Goal: Task Accomplishment & Management: Use online tool/utility

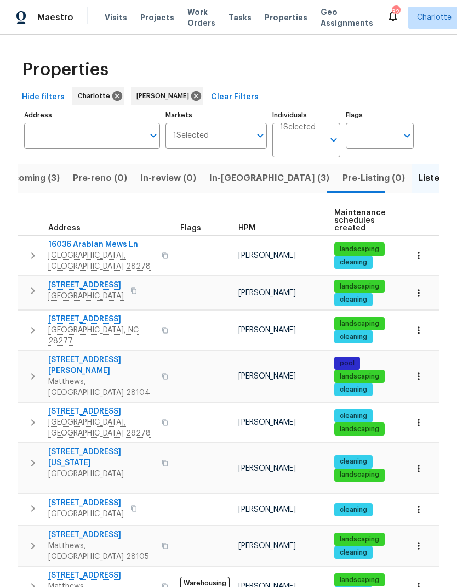
click at [46, 186] on span "Upcoming (3)" at bounding box center [30, 178] width 59 height 15
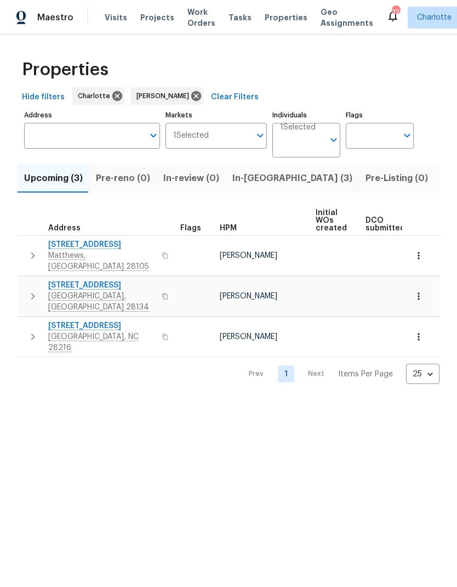
click at [26, 249] on button "button" at bounding box center [33, 255] width 22 height 33
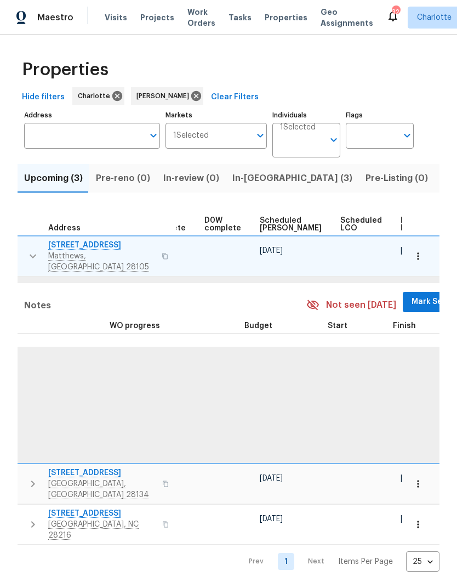
click at [412, 295] on span "Mark Seen" at bounding box center [432, 302] width 41 height 14
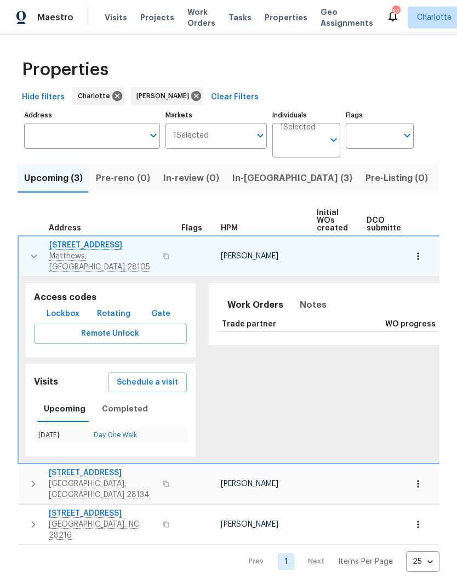
click at [26, 253] on button "button" at bounding box center [34, 256] width 22 height 33
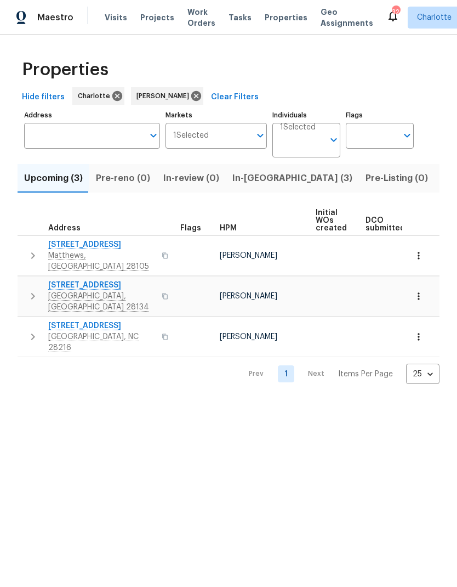
click at [29, 289] on icon "button" at bounding box center [32, 295] width 13 height 13
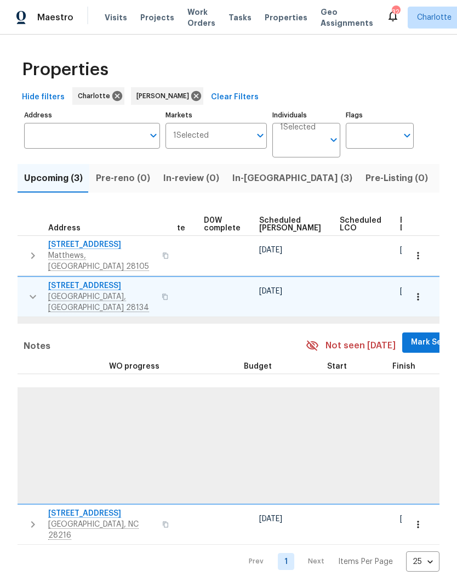
click at [411, 336] on span "Mark Seen" at bounding box center [431, 343] width 41 height 14
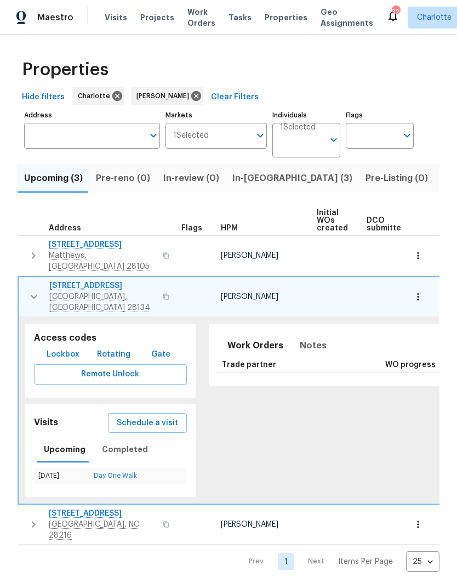
click at [31, 290] on icon "button" at bounding box center [33, 296] width 13 height 13
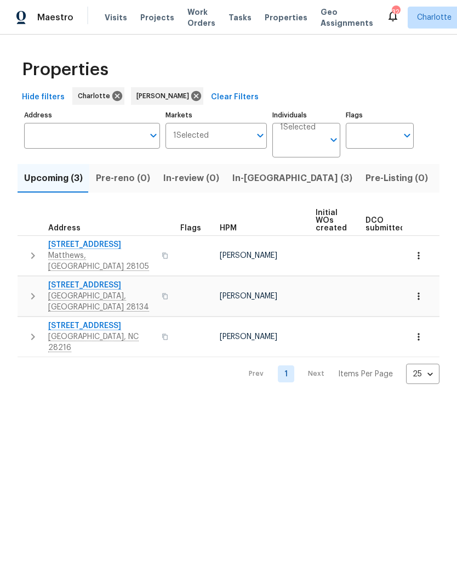
click at [30, 330] on icon "button" at bounding box center [32, 336] width 13 height 13
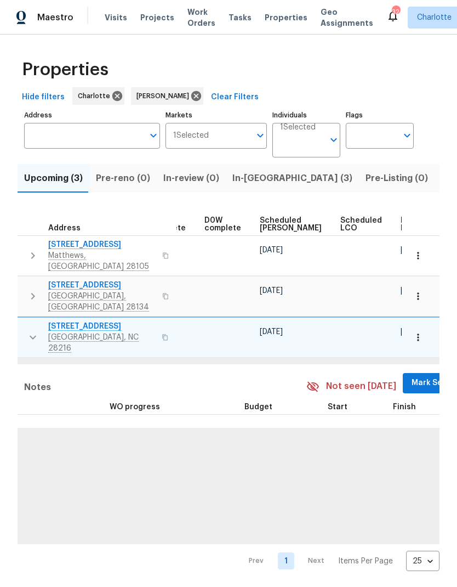
click at [412, 376] on span "Mark Seen" at bounding box center [432, 383] width 41 height 14
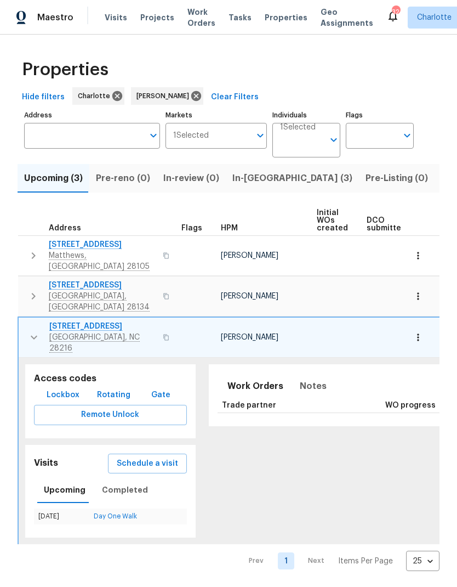
scroll to position [0, -1]
click at [34, 336] on icon "button" at bounding box center [34, 338] width 7 height 4
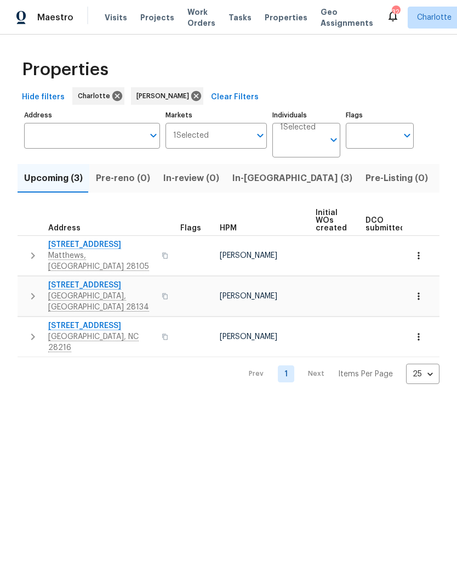
click at [246, 181] on span "In-reno (3)" at bounding box center [292, 178] width 120 height 15
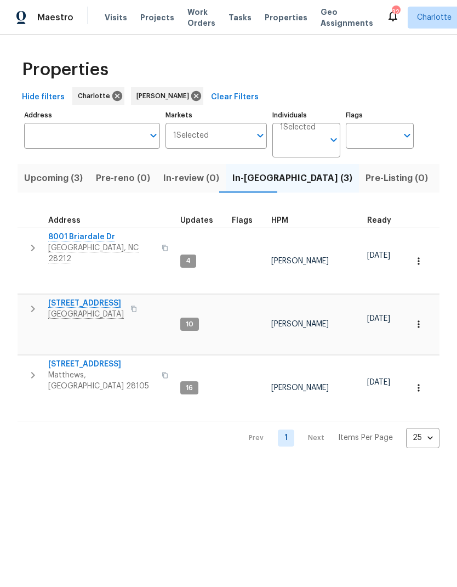
click at [27, 244] on icon "button" at bounding box center [32, 247] width 13 height 13
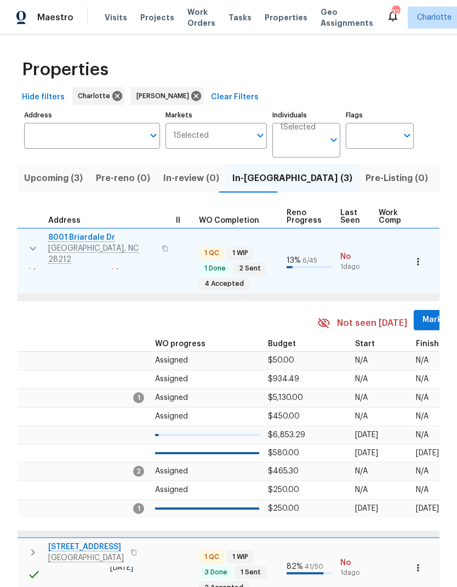
scroll to position [8, 394]
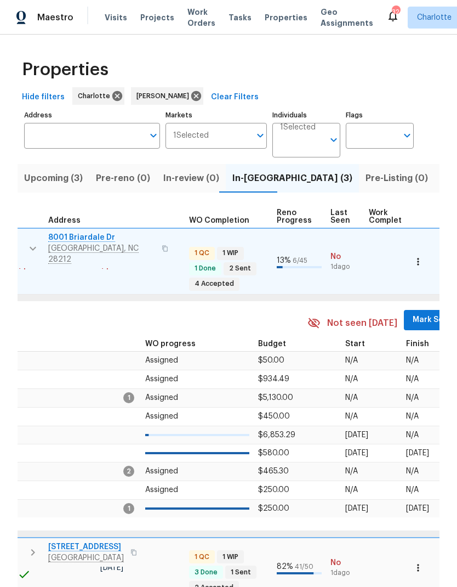
click at [416, 310] on button "Mark Seen" at bounding box center [433, 320] width 58 height 20
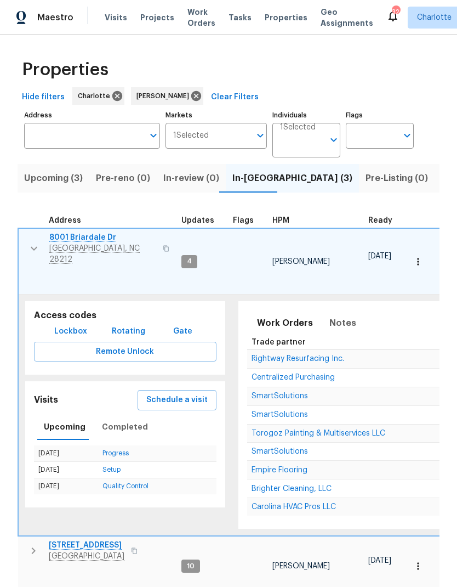
scroll to position [8, 0]
click at [30, 242] on icon "button" at bounding box center [33, 248] width 13 height 13
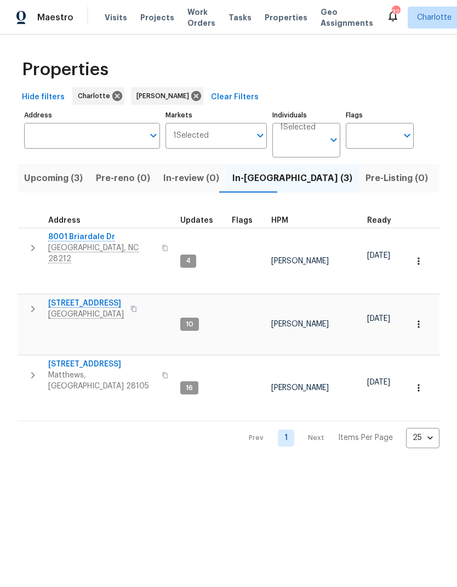
click at [34, 302] on icon "button" at bounding box center [32, 308] width 13 height 13
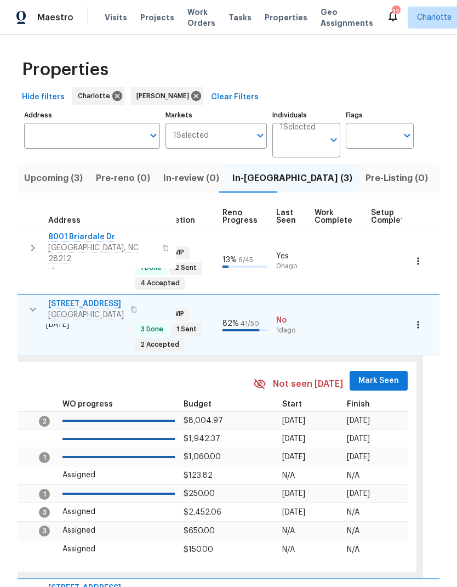
scroll to position [9, 456]
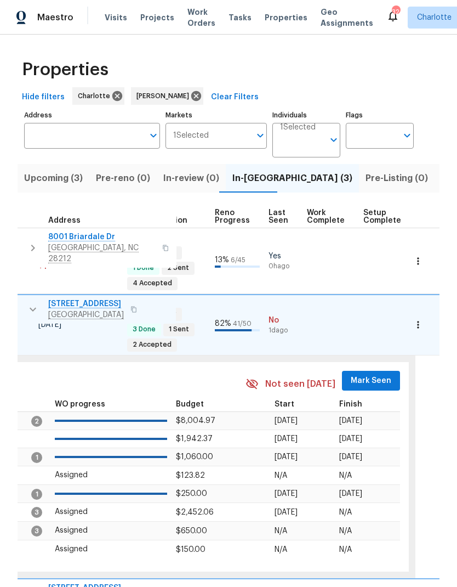
click at [376, 374] on span "Mark Seen" at bounding box center [371, 381] width 41 height 14
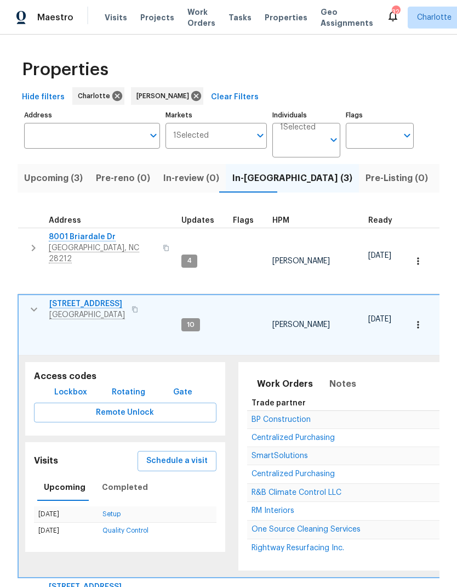
scroll to position [9, -1]
click at [34, 303] on icon "button" at bounding box center [33, 309] width 13 height 13
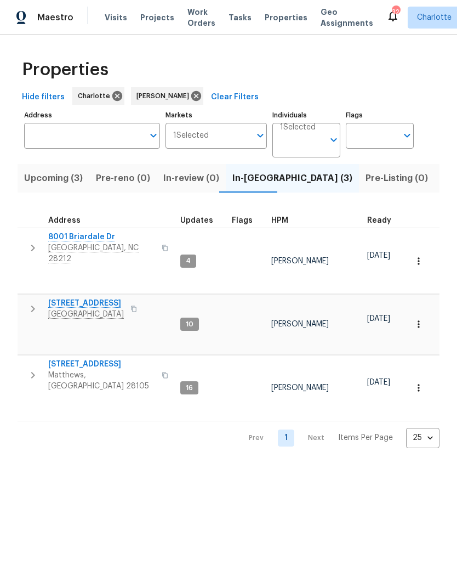
click at [33, 368] on icon "button" at bounding box center [32, 374] width 13 height 13
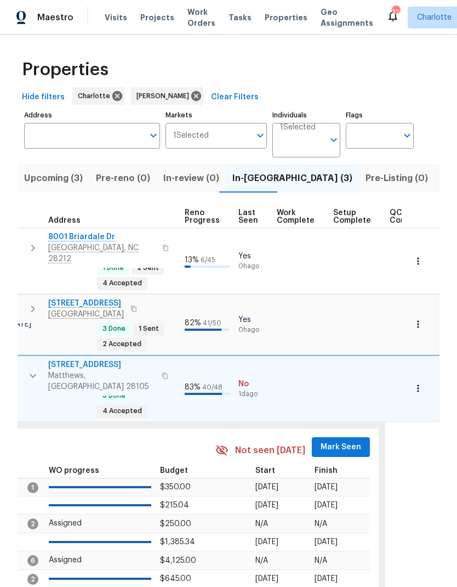
scroll to position [0, 500]
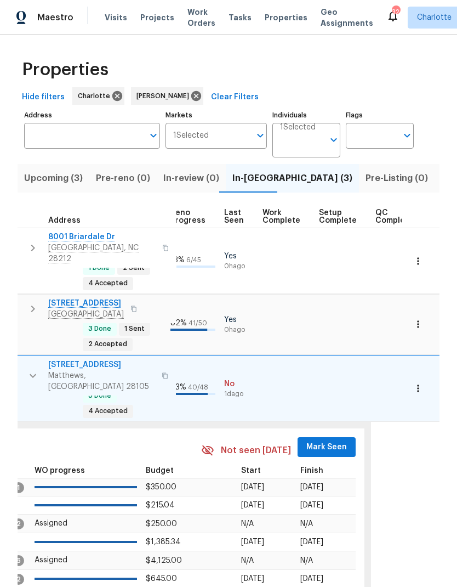
click at [323, 437] on button "Mark Seen" at bounding box center [327, 447] width 58 height 20
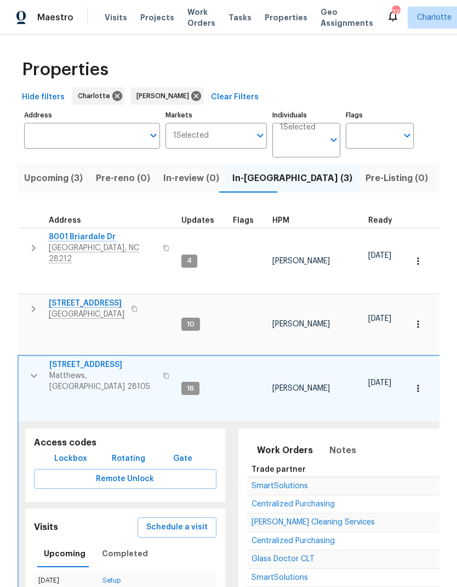
scroll to position [0, 0]
click at [31, 369] on icon "button" at bounding box center [33, 375] width 13 height 13
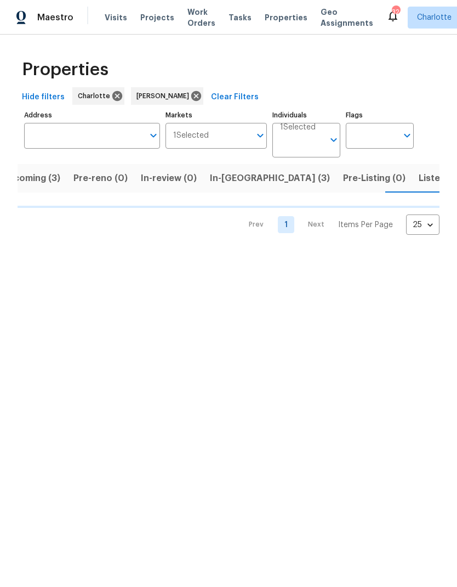
scroll to position [0, 23]
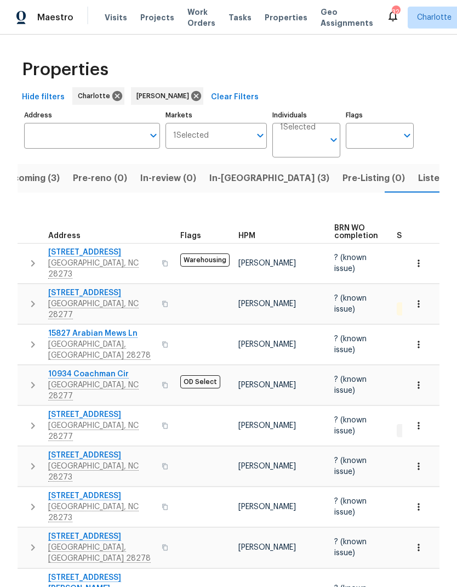
click at [31, 257] on icon "button" at bounding box center [32, 263] width 13 height 13
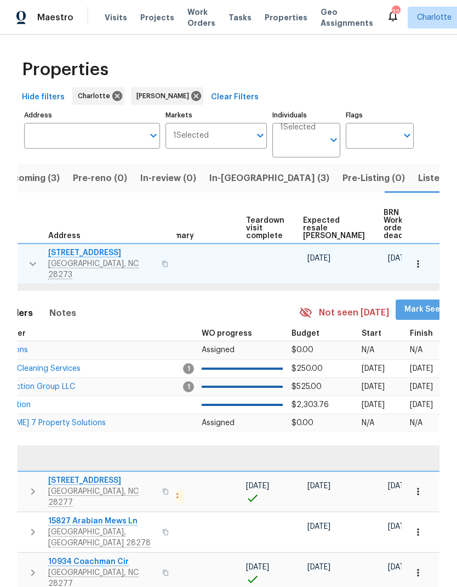
click at [405, 303] on span "Mark Seen" at bounding box center [425, 310] width 41 height 14
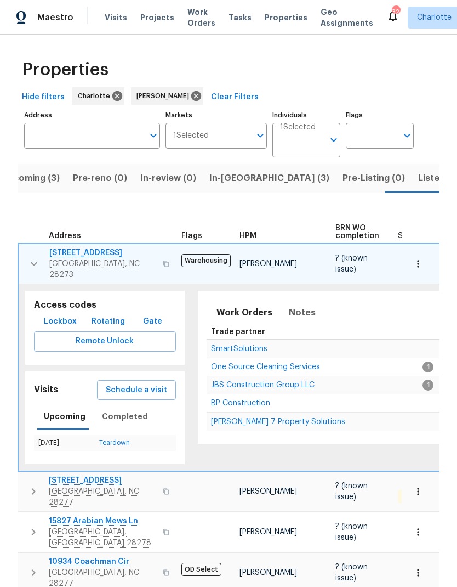
scroll to position [0, -1]
click at [33, 257] on icon "button" at bounding box center [33, 263] width 13 height 13
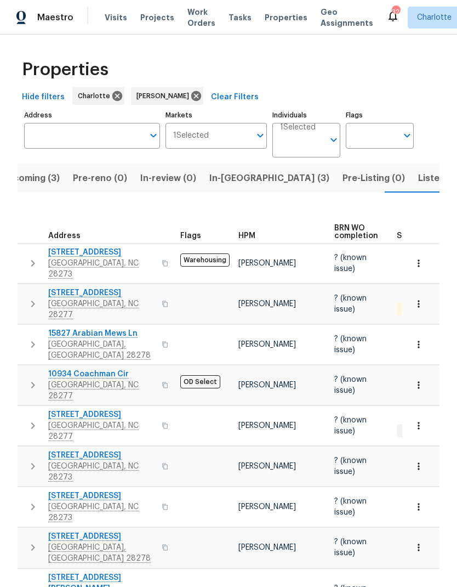
click at [36, 297] on icon "button" at bounding box center [32, 303] width 13 height 13
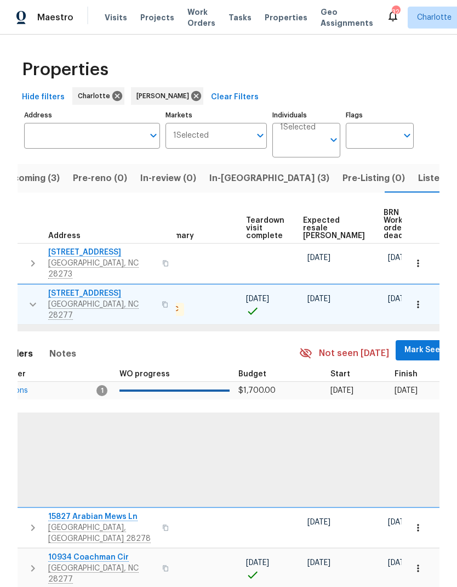
click at [405, 343] on span "Mark Seen" at bounding box center [425, 350] width 41 height 14
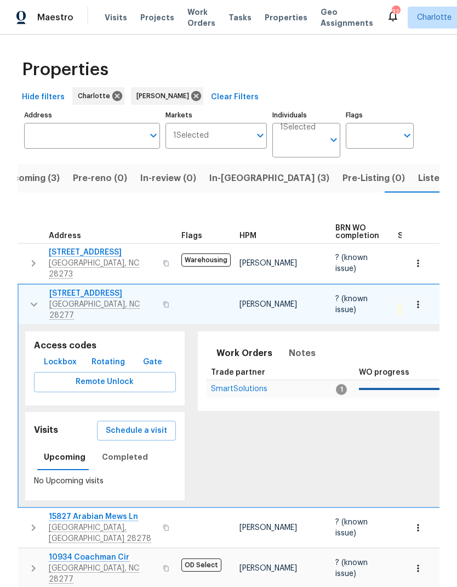
click at [30, 298] on icon "button" at bounding box center [33, 304] width 13 height 13
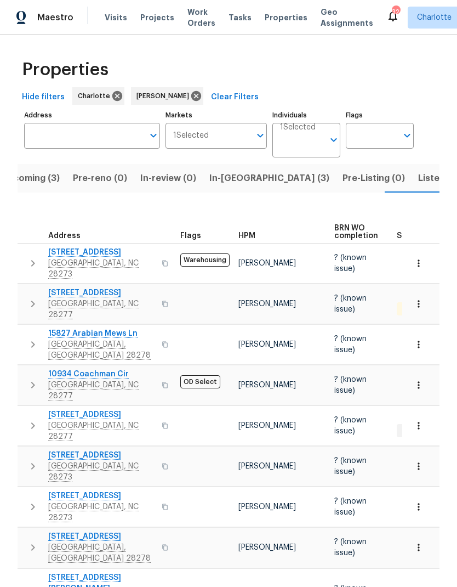
click at [31, 338] on icon "button" at bounding box center [32, 344] width 13 height 13
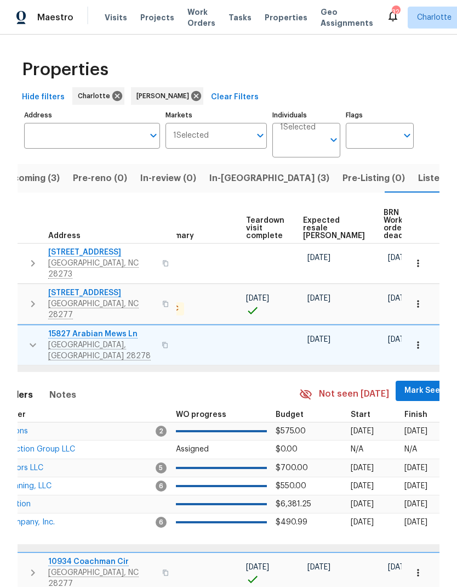
click at [405, 384] on span "Mark Seen" at bounding box center [425, 391] width 41 height 14
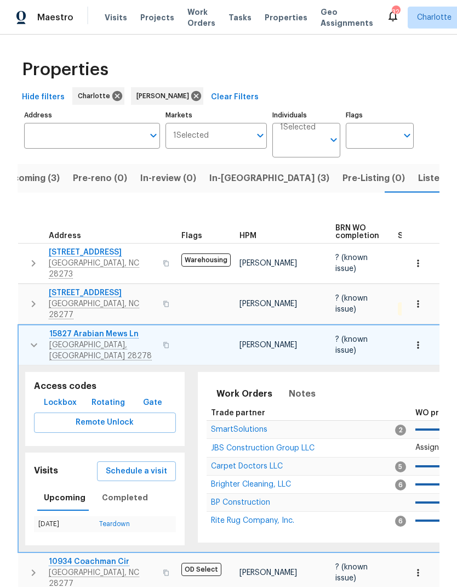
click at [29, 338] on icon "button" at bounding box center [33, 344] width 13 height 13
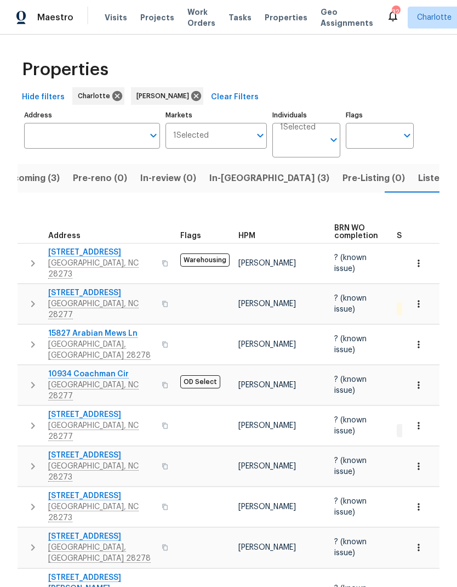
scroll to position [19, 0]
click at [32, 382] on icon "button" at bounding box center [33, 385] width 4 height 7
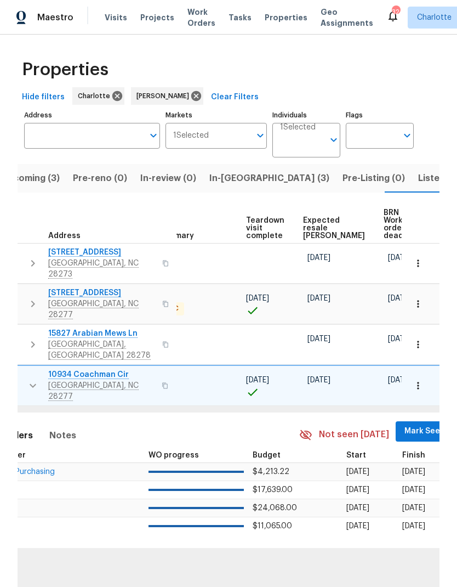
click at [405, 424] on span "Mark Seen" at bounding box center [425, 431] width 41 height 14
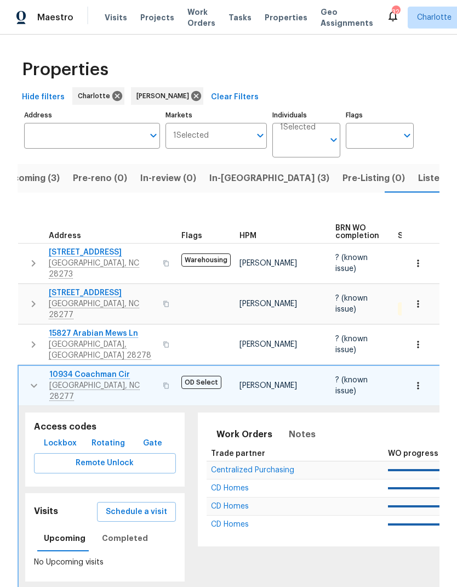
scroll to position [0, -1]
click at [30, 379] on icon "button" at bounding box center [33, 385] width 13 height 13
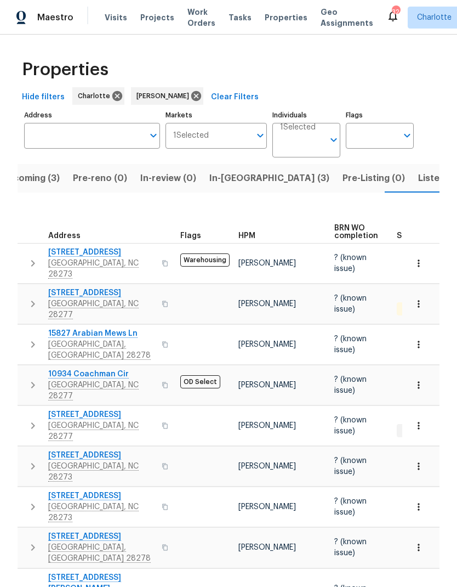
click at [31, 419] on icon "button" at bounding box center [32, 425] width 13 height 13
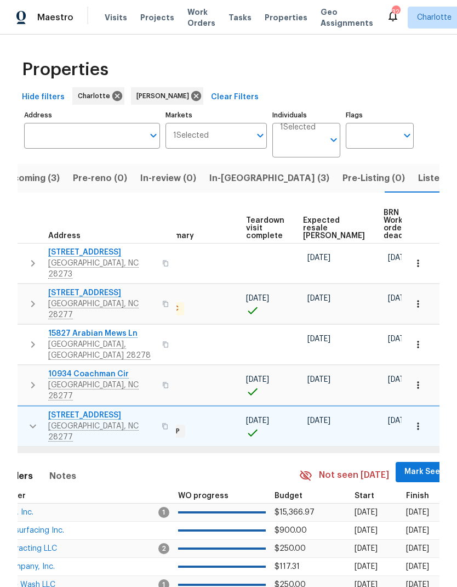
click at [405, 465] on span "Mark Seen" at bounding box center [425, 472] width 41 height 14
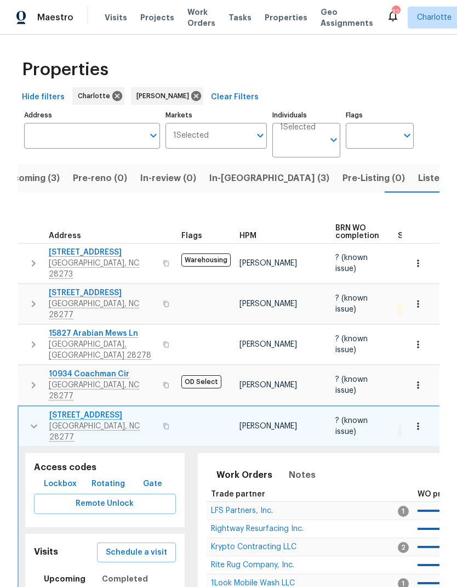
click at [31, 419] on icon "button" at bounding box center [33, 425] width 13 height 13
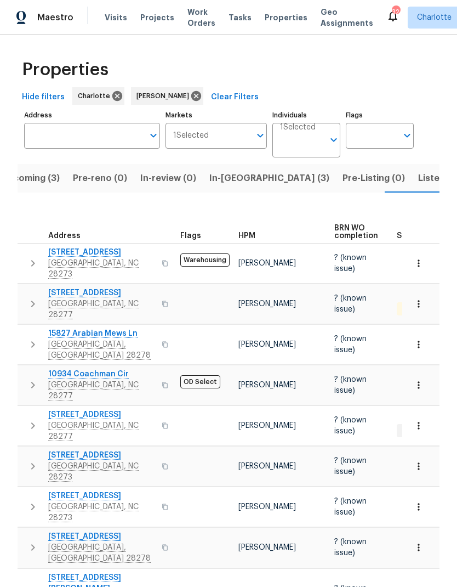
click at [35, 459] on icon "button" at bounding box center [32, 465] width 13 height 13
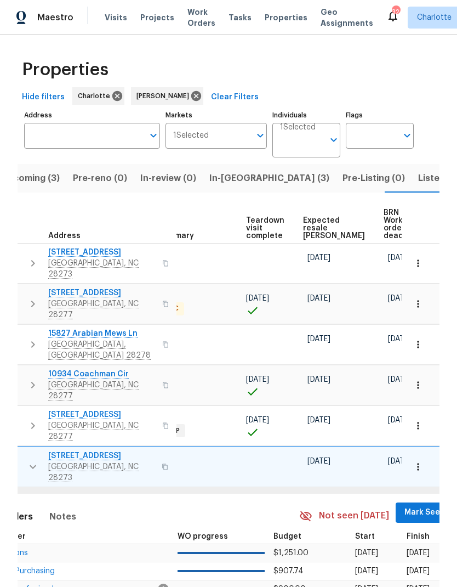
click at [405, 506] on span "Mark Seen" at bounding box center [425, 513] width 41 height 14
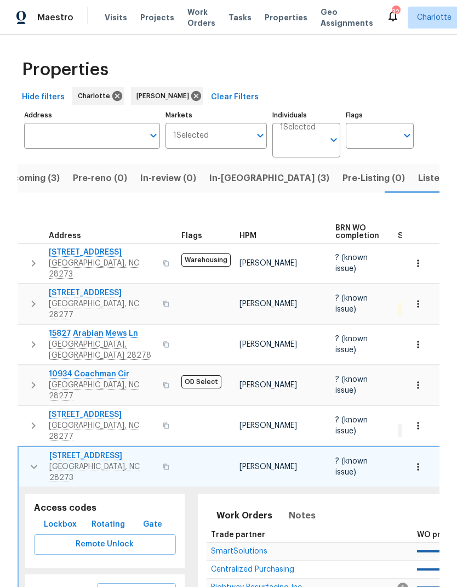
click at [33, 460] on icon "button" at bounding box center [33, 466] width 13 height 13
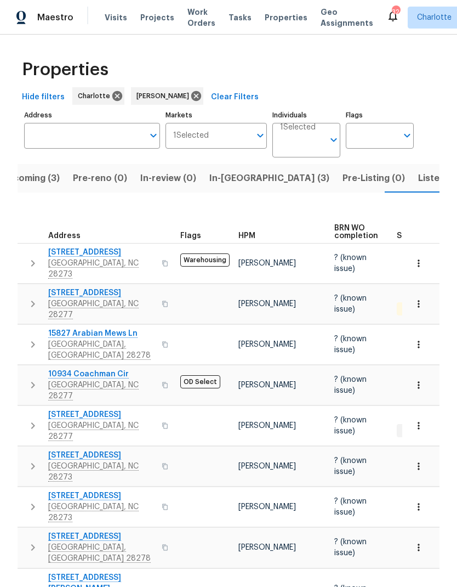
click at [30, 490] on button "button" at bounding box center [33, 506] width 22 height 33
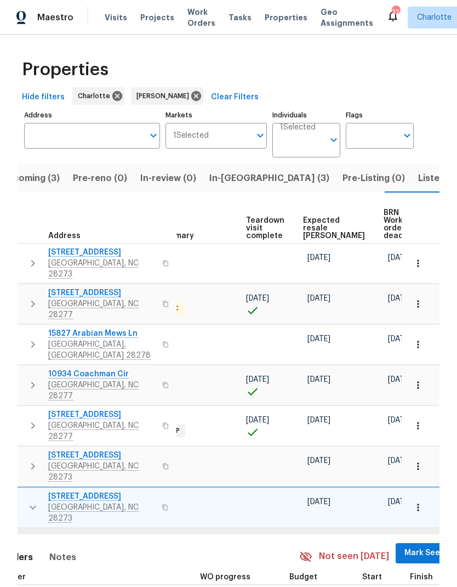
click at [405, 546] on span "Mark Seen" at bounding box center [425, 553] width 41 height 14
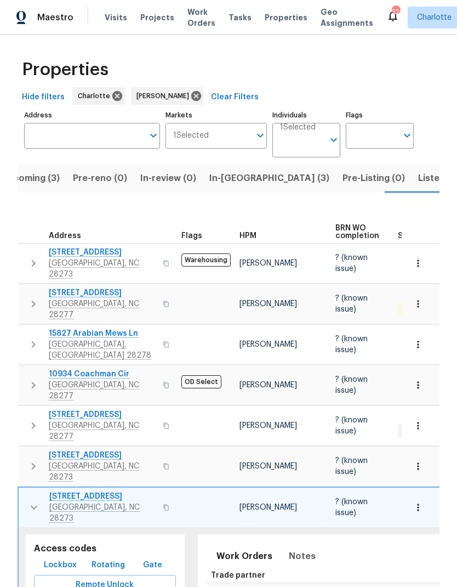
click at [35, 501] on icon "button" at bounding box center [33, 507] width 13 height 13
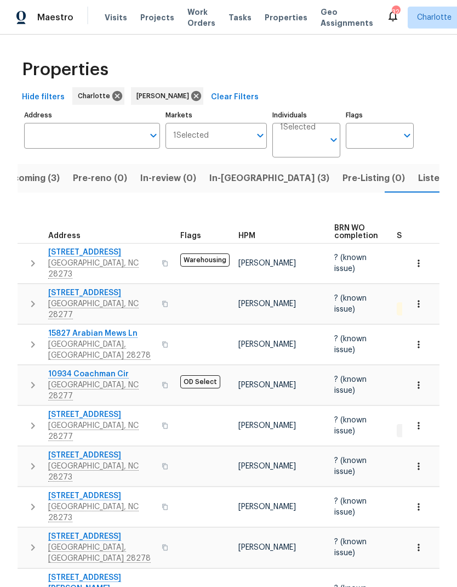
click at [37, 541] on icon "button" at bounding box center [32, 547] width 13 height 13
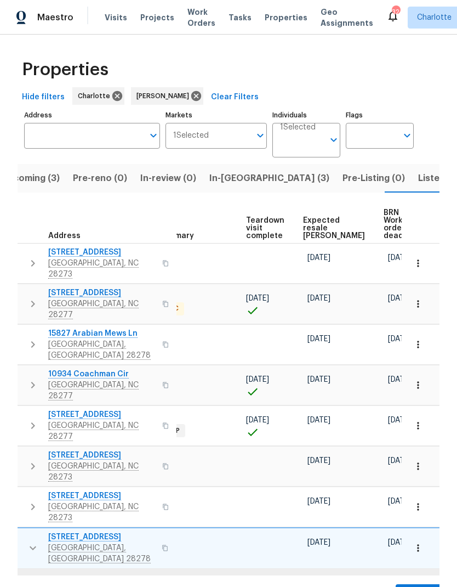
click at [405, 586] on span "Mark Seen" at bounding box center [425, 594] width 41 height 14
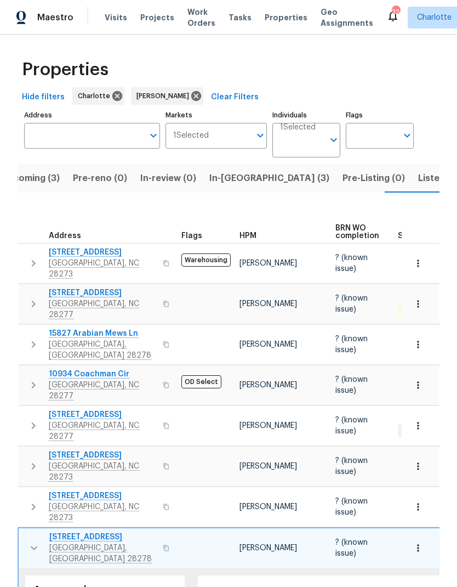
click at [33, 541] on icon "button" at bounding box center [33, 547] width 13 height 13
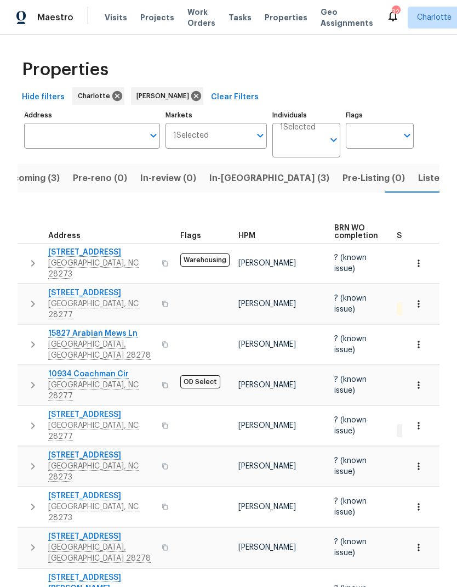
click at [31, 586] on icon "button" at bounding box center [32, 593] width 13 height 13
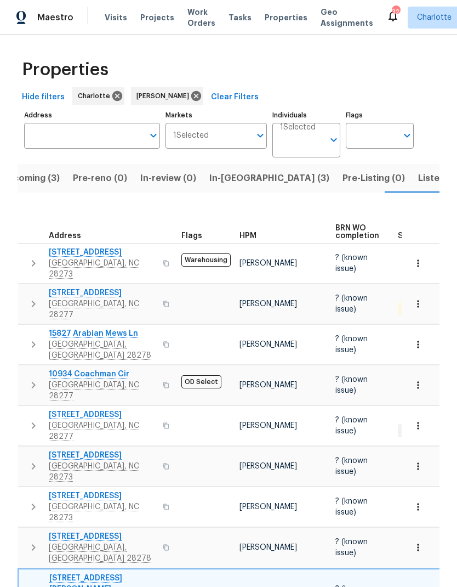
scroll to position [0, -2]
click at [33, 586] on icon "button" at bounding box center [33, 594] width 13 height 13
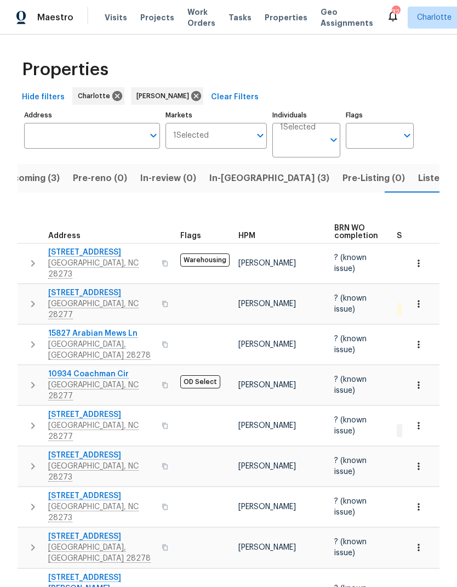
click at [224, 171] on span "In-reno (3)" at bounding box center [269, 178] width 120 height 15
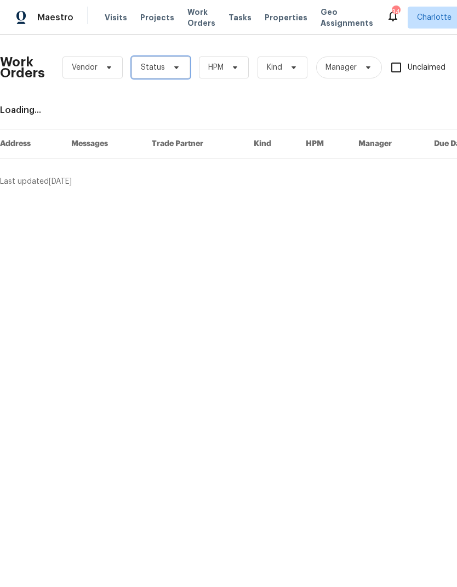
click at [167, 74] on span "Status" at bounding box center [161, 67] width 59 height 22
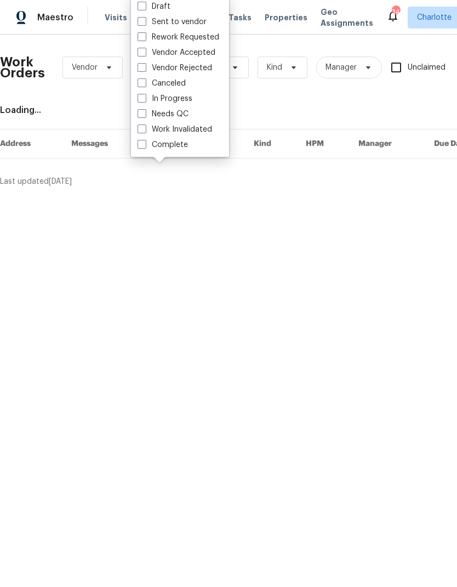
click at [185, 117] on label "Needs QC" at bounding box center [163, 114] width 51 height 11
click at [145, 116] on input "Needs QC" at bounding box center [141, 112] width 7 height 7
checkbox input "true"
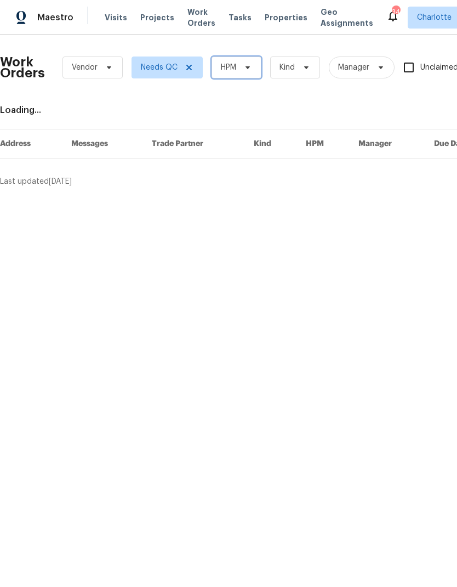
click at [252, 73] on span "HPM" at bounding box center [237, 67] width 50 height 22
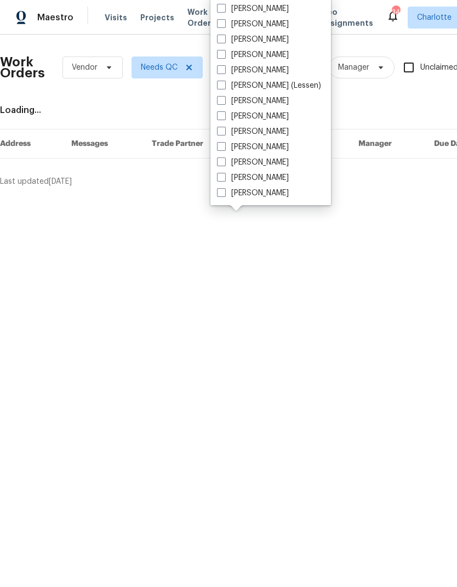
scroll to position [136, 0]
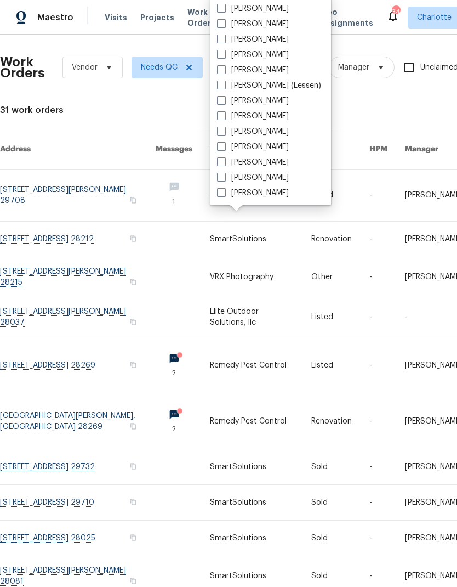
click at [264, 194] on label "[PERSON_NAME]" at bounding box center [253, 193] width 72 height 11
click at [224, 194] on input "[PERSON_NAME]" at bounding box center [220, 191] width 7 height 7
checkbox input "true"
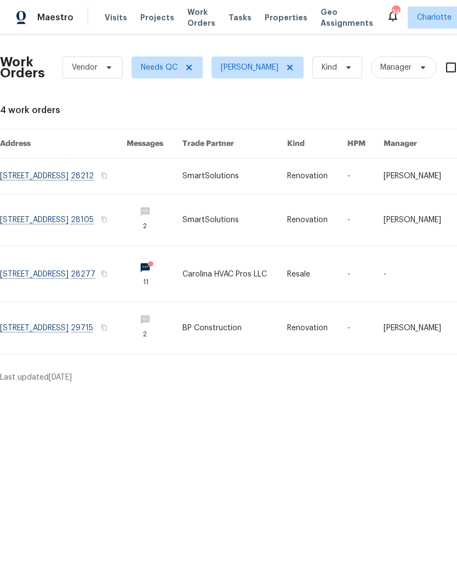
click at [36, 173] on link at bounding box center [63, 175] width 127 height 35
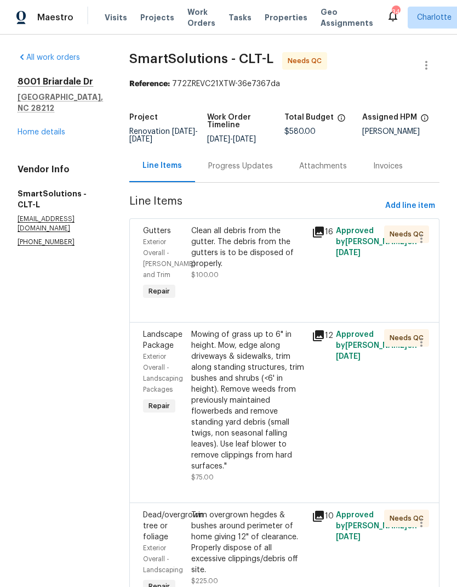
click at [280, 240] on div "Clean all debris from the gutter. The debris from the gutters is to be disposed…" at bounding box center [248, 247] width 114 height 44
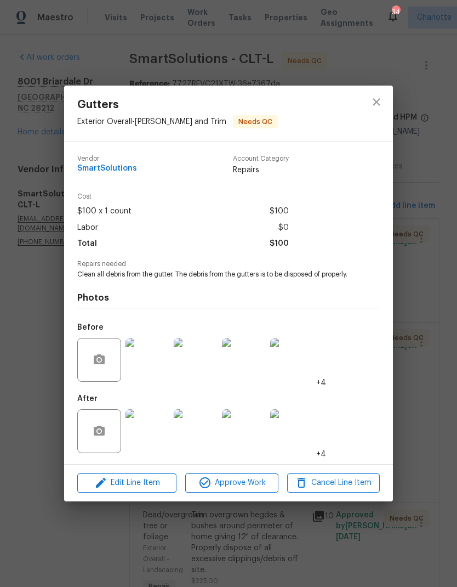
click at [156, 437] on img at bounding box center [148, 431] width 44 height 44
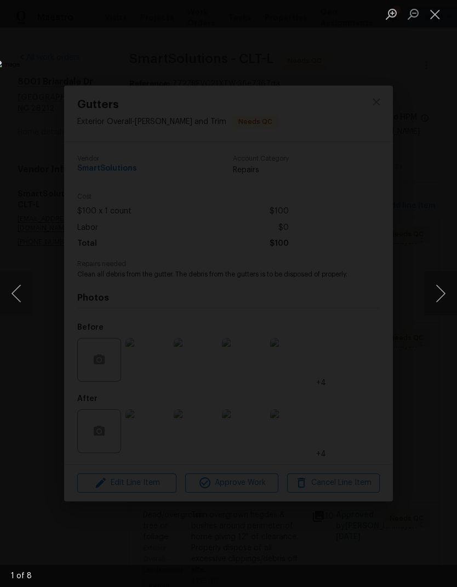
click at [444, 291] on button "Next image" at bounding box center [440, 293] width 33 height 44
click at [438, 301] on button "Next image" at bounding box center [440, 293] width 33 height 44
click at [432, 308] on button "Next image" at bounding box center [440, 293] width 33 height 44
click at [433, 314] on button "Next image" at bounding box center [440, 293] width 33 height 44
click at [433, 313] on button "Next image" at bounding box center [440, 293] width 33 height 44
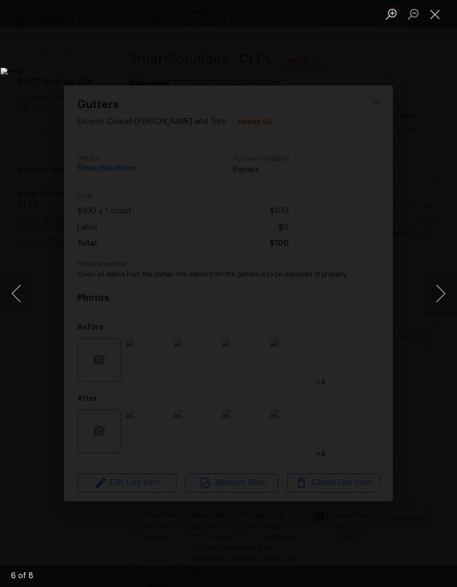
click at [429, 313] on button "Next image" at bounding box center [440, 293] width 33 height 44
click at [436, 297] on button "Next image" at bounding box center [440, 293] width 33 height 44
click at [438, 14] on button "Close lightbox" at bounding box center [435, 13] width 22 height 19
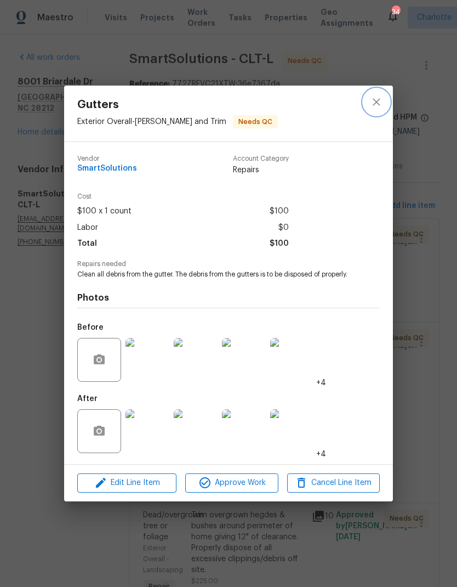
click at [372, 97] on icon "close" at bounding box center [376, 101] width 13 height 13
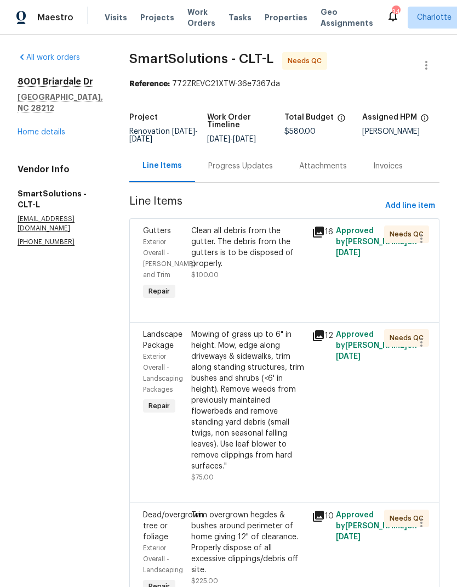
click at [286, 233] on div "Clean all debris from the gutter. The debris from the gutters is to be disposed…" at bounding box center [248, 247] width 114 height 44
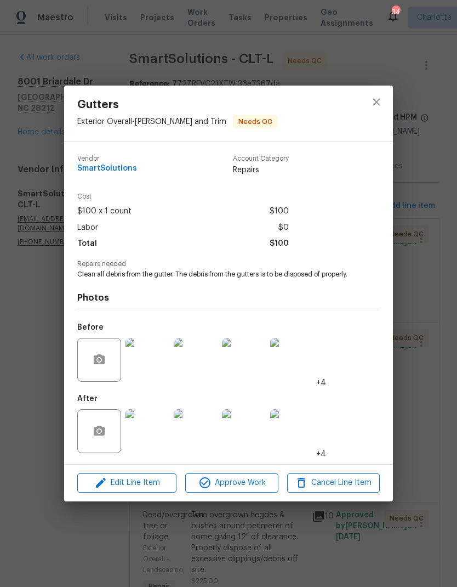
click at [157, 368] on img at bounding box center [148, 360] width 44 height 44
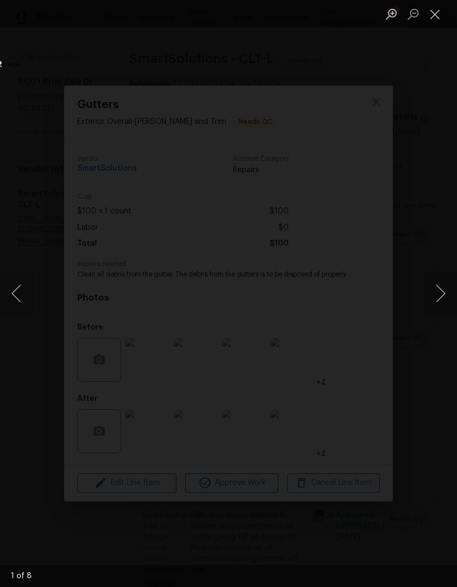
click at [431, 287] on button "Next image" at bounding box center [440, 293] width 33 height 44
click at [439, 296] on button "Next image" at bounding box center [440, 293] width 33 height 44
click at [441, 292] on button "Next image" at bounding box center [440, 293] width 33 height 44
click at [438, 297] on button "Next image" at bounding box center [440, 293] width 33 height 44
click at [435, 15] on button "Close lightbox" at bounding box center [435, 13] width 22 height 19
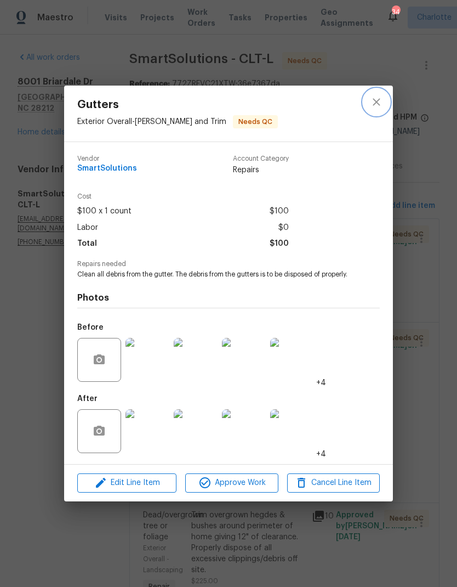
click at [377, 103] on button "close" at bounding box center [377, 102] width 26 height 26
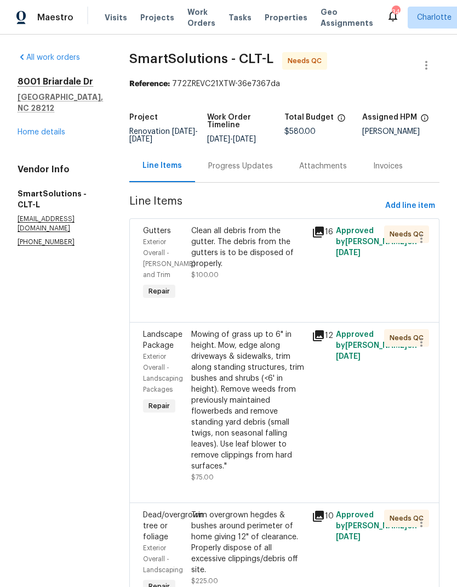
click at [271, 242] on div "Clean all debris from the gutter. The debris from the gutters is to be disposed…" at bounding box center [248, 247] width 114 height 44
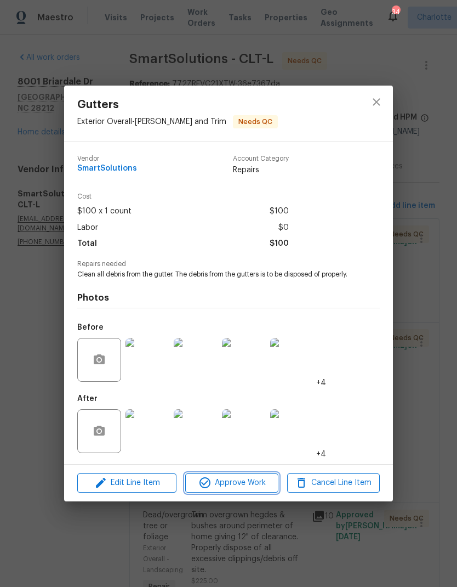
click at [253, 490] on span "Approve Work" at bounding box center [232, 483] width 86 height 14
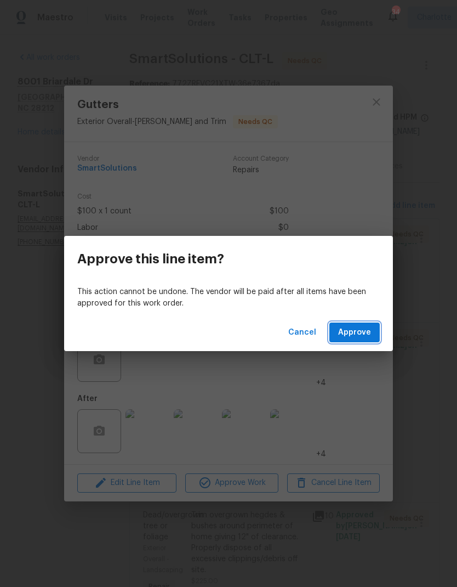
click at [350, 341] on button "Approve" at bounding box center [355, 332] width 50 height 20
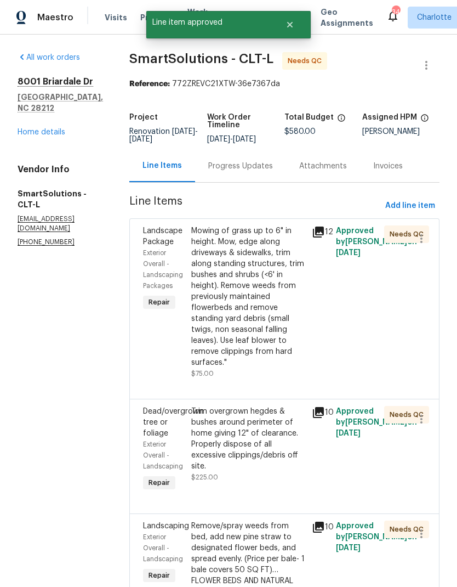
click at [268, 268] on div "Mowing of grass up to 6" in height. Mow, edge along driveways & sidewalks, trim…" at bounding box center [248, 296] width 114 height 143
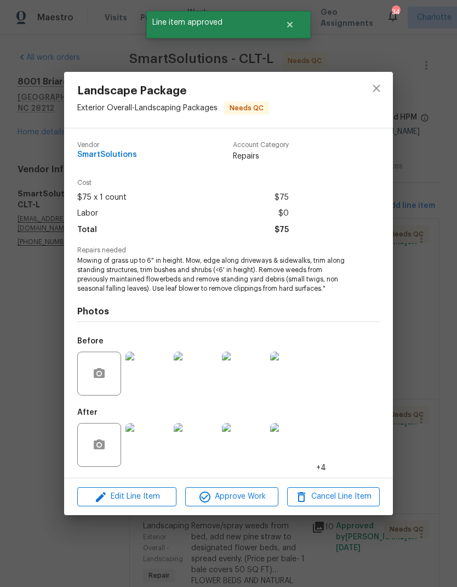
click at [161, 453] on img at bounding box center [148, 445] width 44 height 44
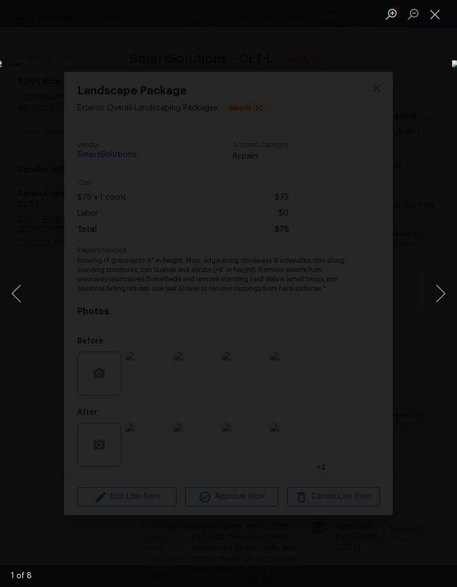
click at [447, 296] on button "Next image" at bounding box center [440, 293] width 33 height 44
click at [441, 298] on button "Next image" at bounding box center [440, 293] width 33 height 44
click at [441, 301] on button "Next image" at bounding box center [440, 293] width 33 height 44
click at [445, 296] on button "Next image" at bounding box center [440, 293] width 33 height 44
click at [444, 296] on button "Next image" at bounding box center [440, 293] width 33 height 44
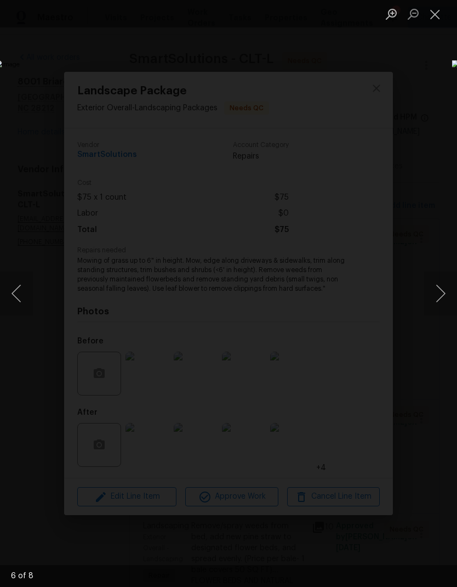
click at [445, 302] on button "Next image" at bounding box center [440, 293] width 33 height 44
click at [441, 306] on button "Next image" at bounding box center [440, 293] width 33 height 44
click at [442, 303] on button "Next image" at bounding box center [440, 293] width 33 height 44
click at [442, 305] on button "Next image" at bounding box center [440, 293] width 33 height 44
click at [442, 306] on button "Next image" at bounding box center [440, 293] width 33 height 44
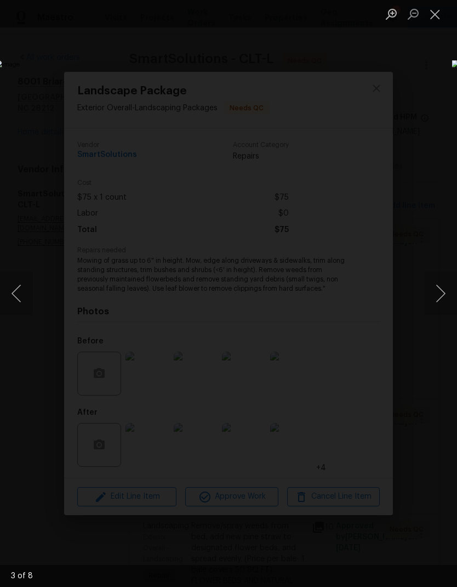
click at [442, 305] on button "Next image" at bounding box center [440, 293] width 33 height 44
click at [443, 300] on button "Next image" at bounding box center [440, 293] width 33 height 44
click at [442, 301] on button "Next image" at bounding box center [440, 293] width 33 height 44
click at [442, 304] on button "Next image" at bounding box center [440, 293] width 33 height 44
click at [445, 297] on button "Next image" at bounding box center [440, 293] width 33 height 44
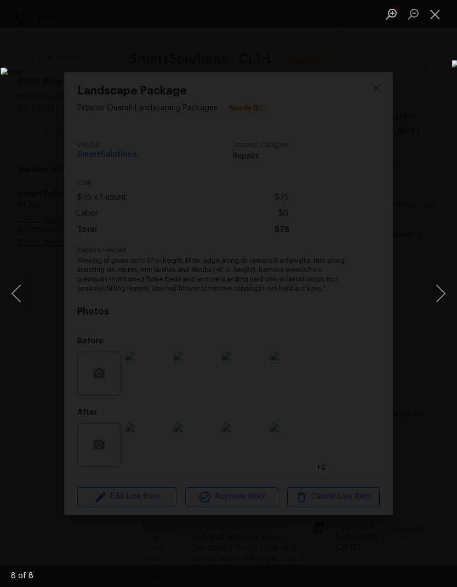
click at [440, 303] on button "Next image" at bounding box center [440, 293] width 33 height 44
click at [441, 301] on button "Next image" at bounding box center [440, 293] width 33 height 44
click at [442, 304] on button "Next image" at bounding box center [440, 293] width 33 height 44
click at [444, 298] on button "Next image" at bounding box center [440, 293] width 33 height 44
click at [445, 302] on button "Next image" at bounding box center [440, 293] width 33 height 44
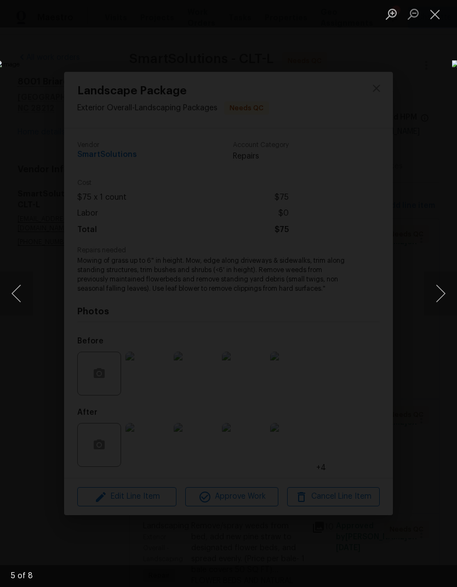
click at [439, 302] on button "Next image" at bounding box center [440, 293] width 33 height 44
click at [442, 296] on button "Next image" at bounding box center [440, 293] width 33 height 44
click at [446, 299] on button "Next image" at bounding box center [440, 293] width 33 height 44
click at [439, 20] on button "Close lightbox" at bounding box center [435, 13] width 22 height 19
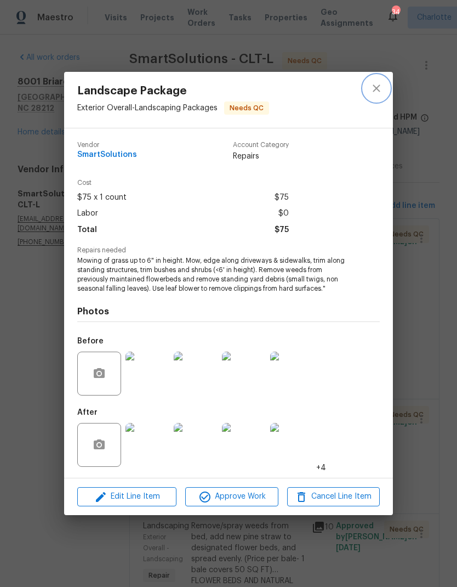
click at [379, 96] on button "close" at bounding box center [377, 88] width 26 height 26
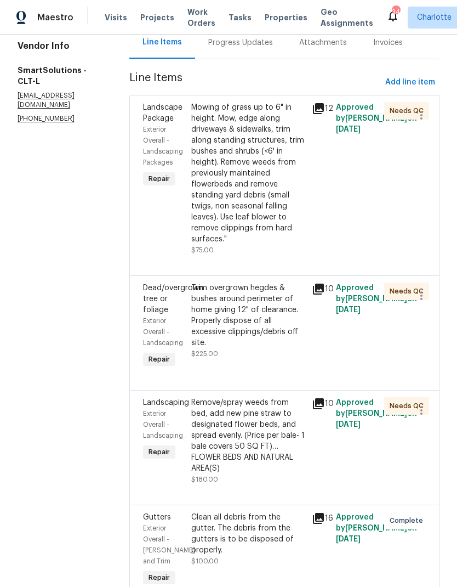
scroll to position [118, 0]
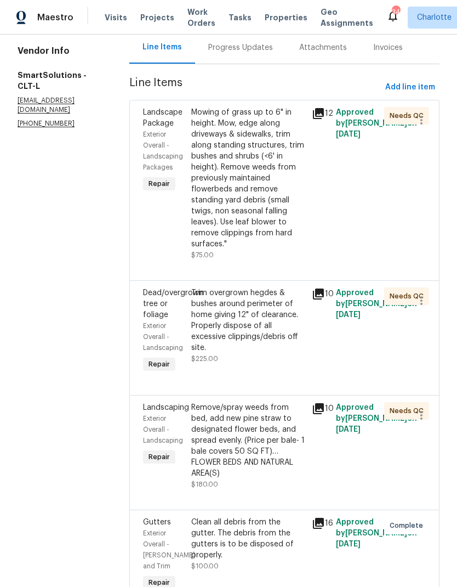
click at [279, 150] on div "Mowing of grass up to 6" in height. Mow, edge along driveways & sidewalks, trim…" at bounding box center [248, 178] width 114 height 143
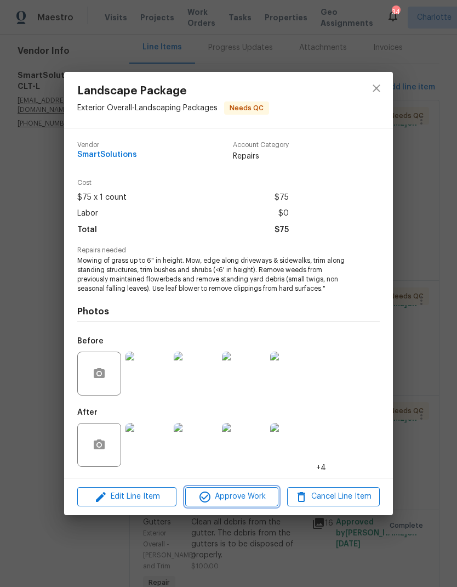
click at [249, 497] on span "Approve Work" at bounding box center [232, 497] width 86 height 14
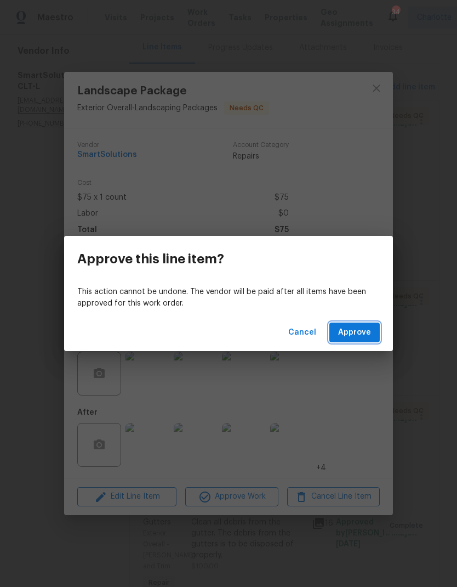
click at [355, 341] on button "Approve" at bounding box center [355, 332] width 50 height 20
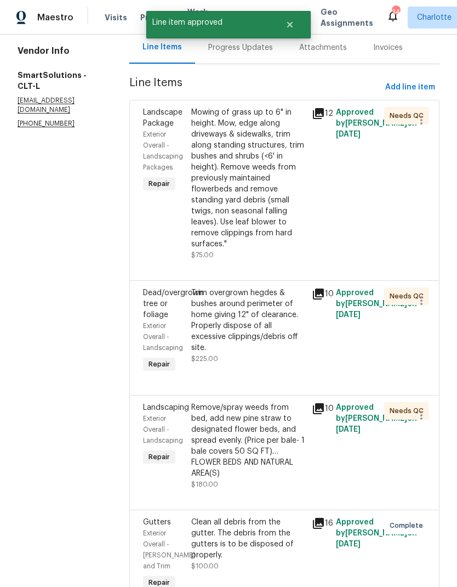
scroll to position [0, 0]
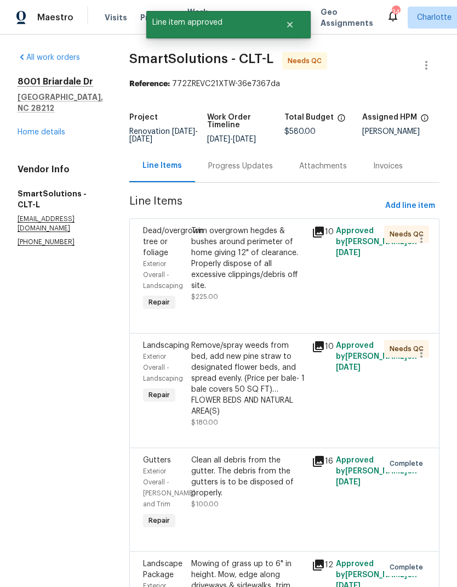
click at [278, 252] on div "Trim overgrown hegdes & bushes around perimeter of home giving 12" of clearance…" at bounding box center [248, 258] width 114 height 66
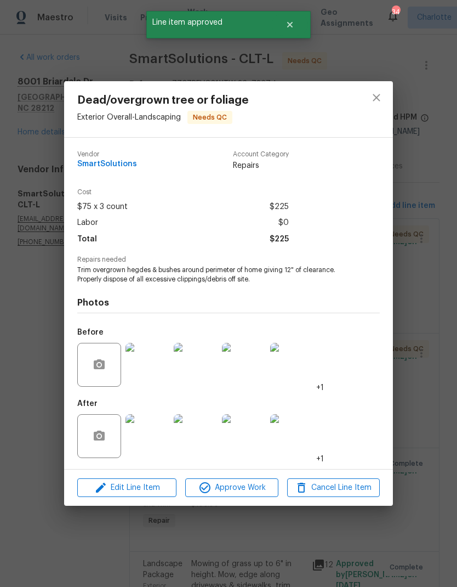
click at [148, 450] on img at bounding box center [148, 436] width 44 height 44
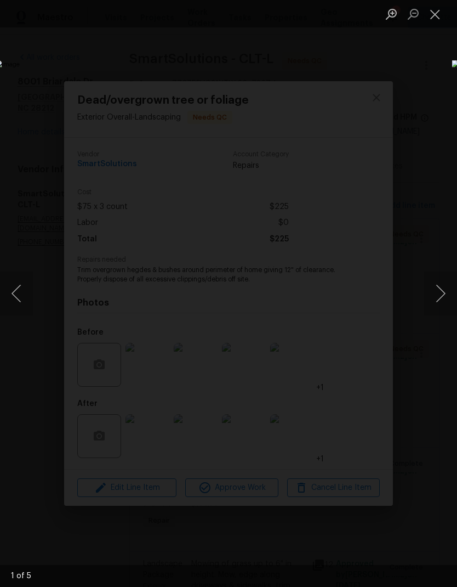
click at [442, 282] on button "Next image" at bounding box center [440, 293] width 33 height 44
click at [443, 283] on button "Next image" at bounding box center [440, 293] width 33 height 44
click at [439, 289] on button "Next image" at bounding box center [440, 293] width 33 height 44
click at [437, 291] on button "Next image" at bounding box center [440, 293] width 33 height 44
click at [22, 295] on button "Previous image" at bounding box center [16, 293] width 33 height 44
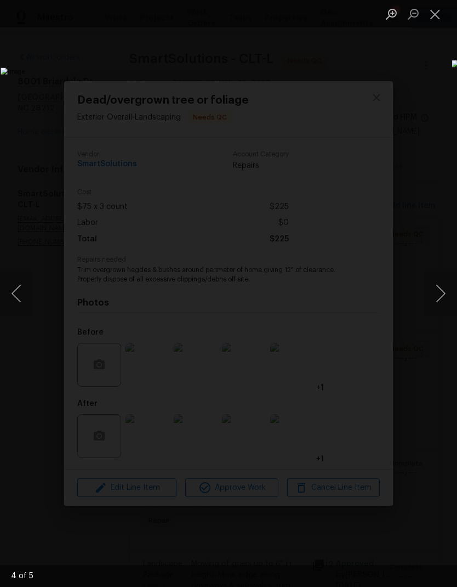
click at [28, 301] on button "Previous image" at bounding box center [16, 293] width 33 height 44
click at [445, 285] on button "Next image" at bounding box center [440, 293] width 33 height 44
click at [439, 289] on button "Next image" at bounding box center [440, 293] width 33 height 44
click at [438, 15] on button "Close lightbox" at bounding box center [435, 13] width 22 height 19
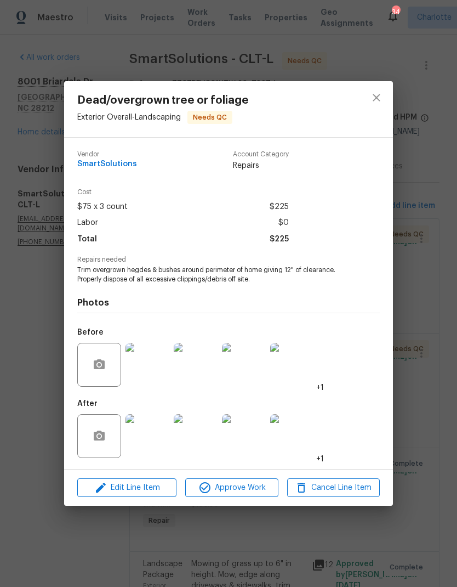
click at [155, 368] on img at bounding box center [148, 365] width 44 height 44
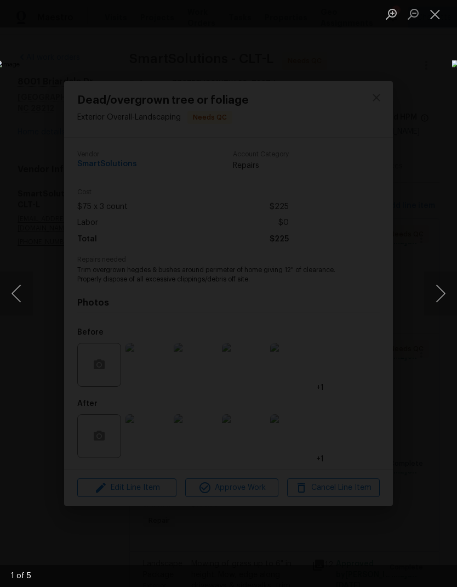
click at [439, 292] on button "Next image" at bounding box center [440, 293] width 33 height 44
click at [443, 292] on button "Next image" at bounding box center [440, 293] width 33 height 44
click at [443, 299] on button "Next image" at bounding box center [440, 293] width 33 height 44
click at [444, 298] on button "Next image" at bounding box center [440, 293] width 33 height 44
click at [442, 302] on button "Next image" at bounding box center [440, 293] width 33 height 44
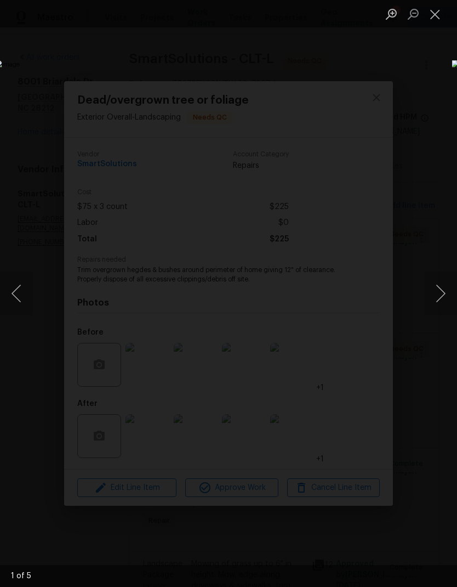
click at [440, 16] on button "Close lightbox" at bounding box center [435, 13] width 22 height 19
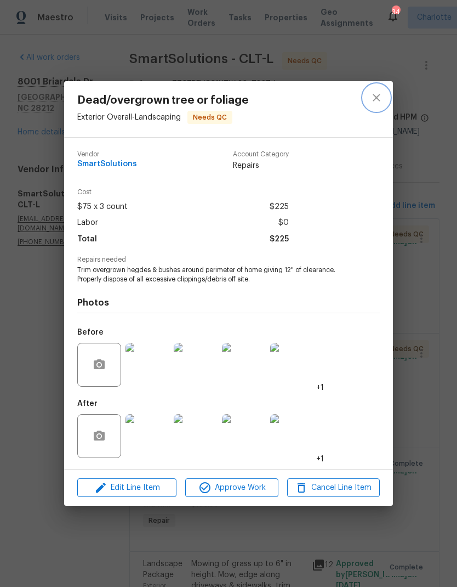
click at [374, 96] on icon "close" at bounding box center [376, 97] width 13 height 13
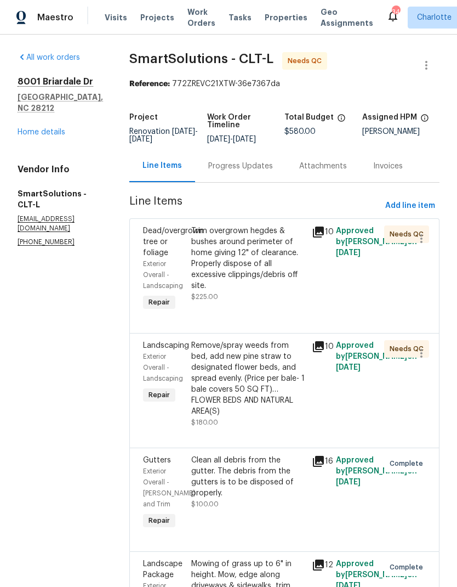
click at [280, 257] on div "Trim overgrown hegdes & bushes around perimeter of home giving 12" of clearance…" at bounding box center [248, 258] width 114 height 66
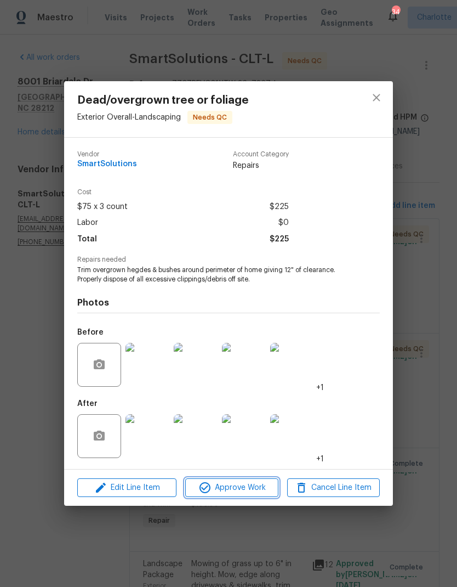
click at [256, 497] on button "Approve Work" at bounding box center [231, 487] width 93 height 19
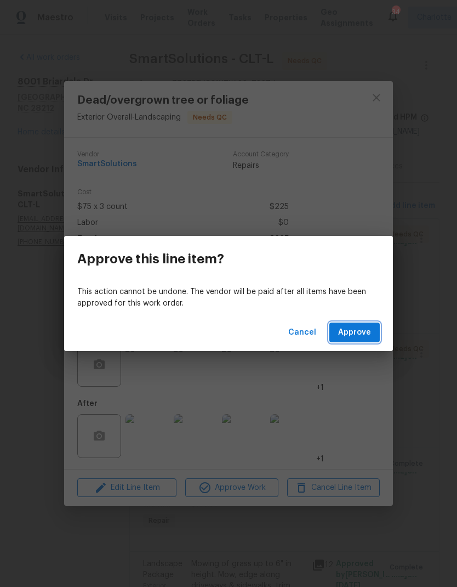
click at [360, 338] on span "Approve" at bounding box center [354, 333] width 33 height 14
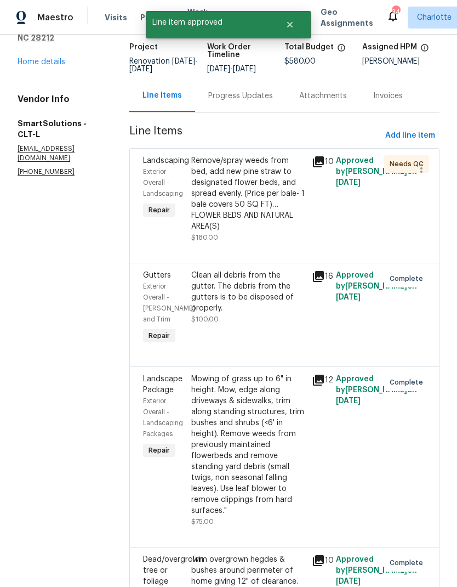
scroll to position [86, 0]
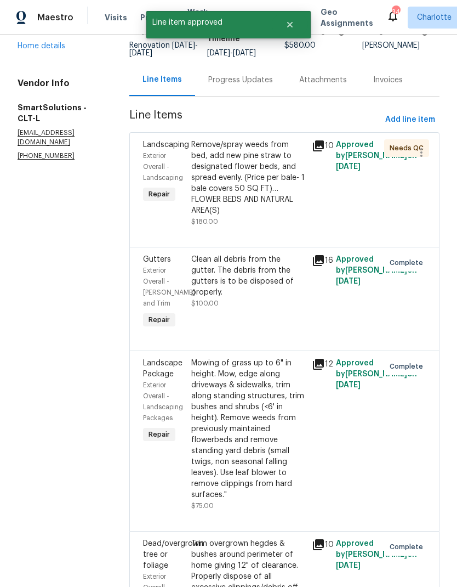
click at [282, 163] on div "Remove/spray weeds from bed, add new pine straw to designated flower beds, and …" at bounding box center [248, 177] width 114 height 77
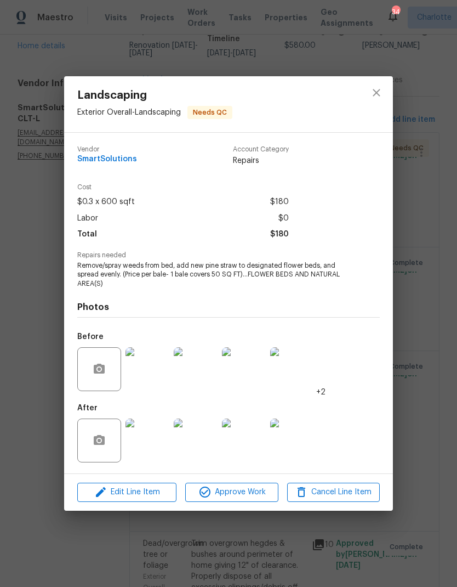
click at [151, 434] on img at bounding box center [148, 440] width 44 height 44
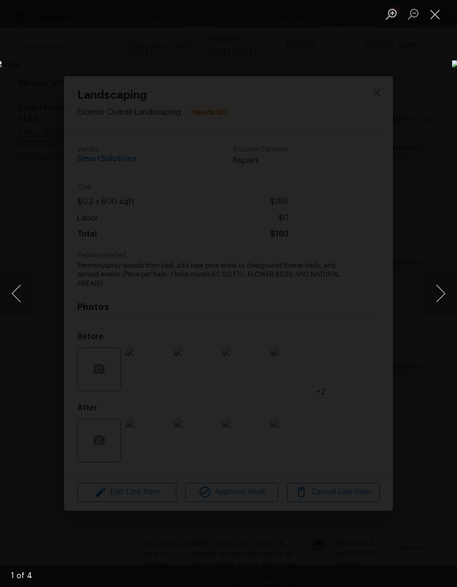
click at [447, 286] on button "Next image" at bounding box center [440, 293] width 33 height 44
click at [439, 302] on button "Next image" at bounding box center [440, 293] width 33 height 44
click at [442, 293] on button "Next image" at bounding box center [440, 293] width 33 height 44
click at [448, 296] on button "Next image" at bounding box center [440, 293] width 33 height 44
click at [445, 296] on button "Next image" at bounding box center [440, 293] width 33 height 44
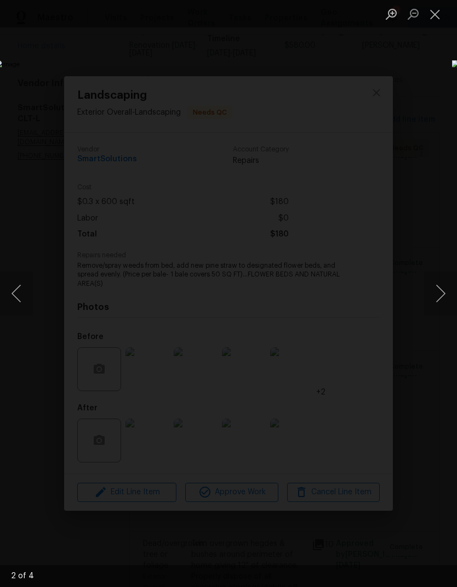
click at [441, 303] on button "Next image" at bounding box center [440, 293] width 33 height 44
click at [445, 296] on button "Next image" at bounding box center [440, 293] width 33 height 44
click at [439, 15] on button "Close lightbox" at bounding box center [435, 13] width 22 height 19
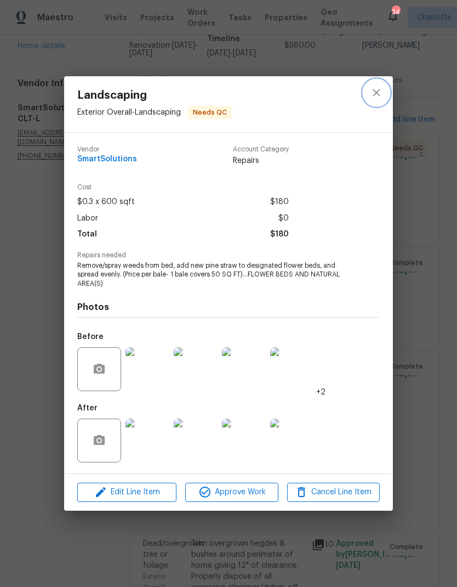
click at [382, 101] on button "close" at bounding box center [377, 93] width 26 height 26
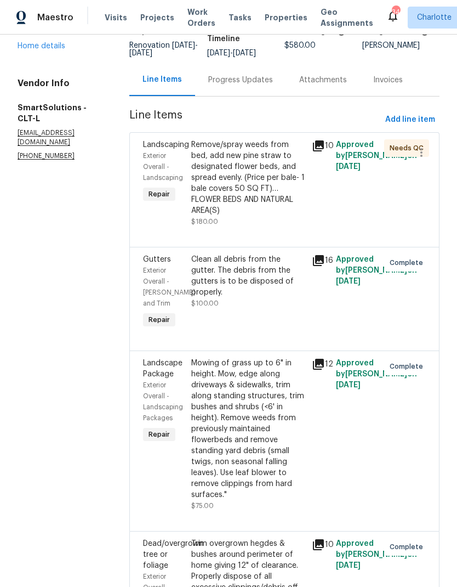
click at [285, 172] on div "Remove/spray weeds from bed, add new pine straw to designated flower beds, and …" at bounding box center [248, 177] width 114 height 77
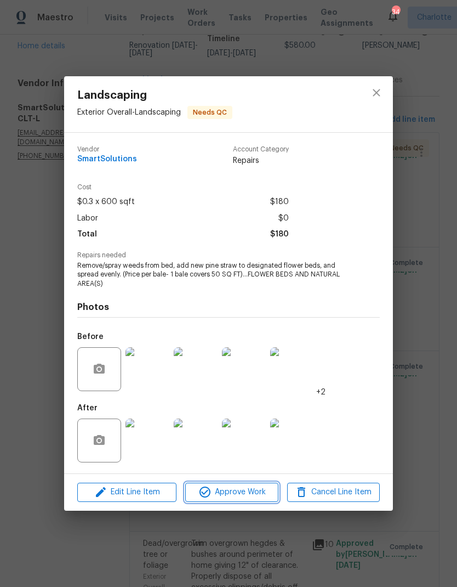
click at [251, 501] on button "Approve Work" at bounding box center [231, 491] width 93 height 19
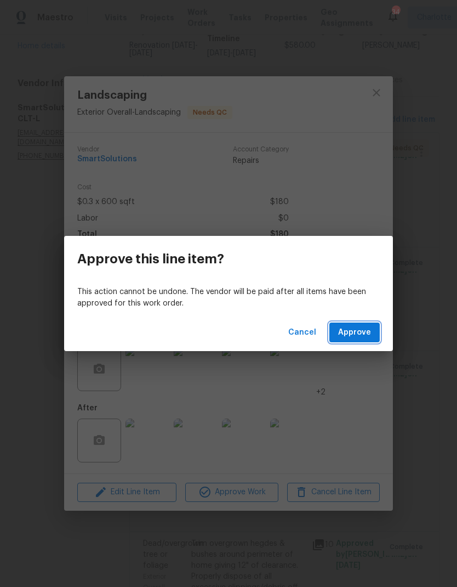
click at [361, 334] on span "Approve" at bounding box center [354, 333] width 33 height 14
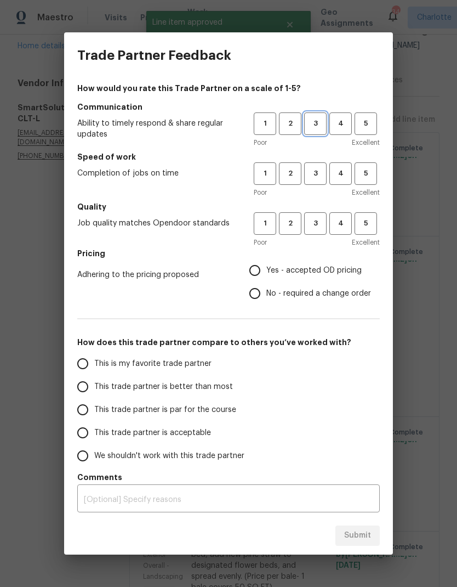
click at [318, 123] on span "3" at bounding box center [315, 123] width 20 height 13
click at [315, 173] on span "3" at bounding box center [315, 173] width 20 height 13
click at [320, 215] on button "3" at bounding box center [315, 223] width 22 height 22
click at [263, 275] on input "Yes - accepted OD pricing" at bounding box center [254, 270] width 23 height 23
radio input "true"
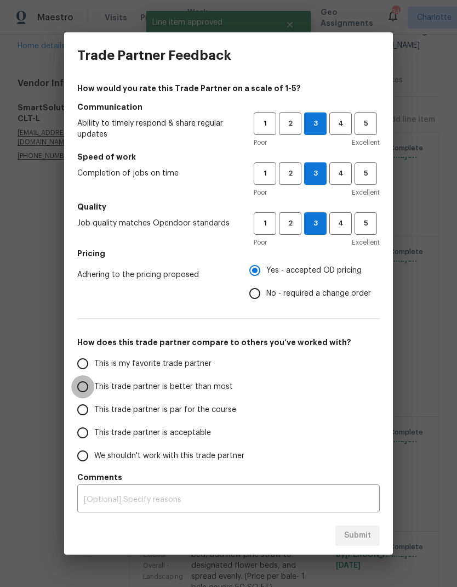
click at [80, 382] on input "This trade partner is better than most" at bounding box center [82, 386] width 23 height 23
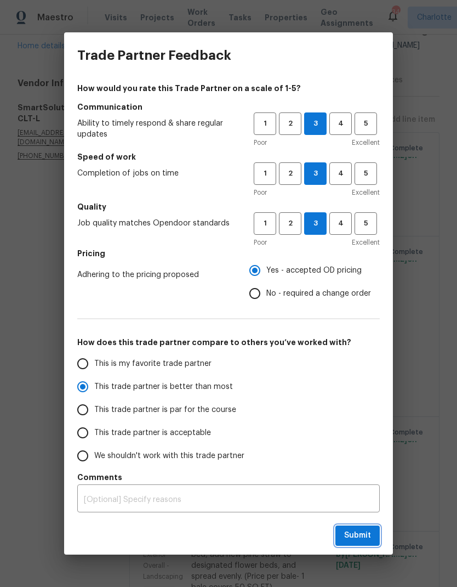
click at [367, 536] on span "Submit" at bounding box center [357, 536] width 27 height 14
radio input "true"
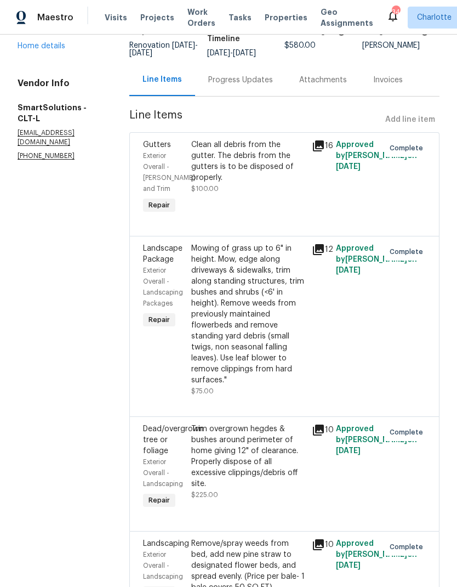
radio input "false"
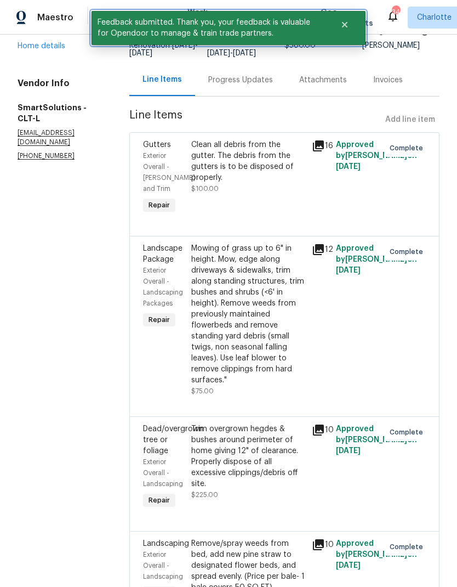
click at [345, 27] on icon "Close" at bounding box center [344, 24] width 9 height 9
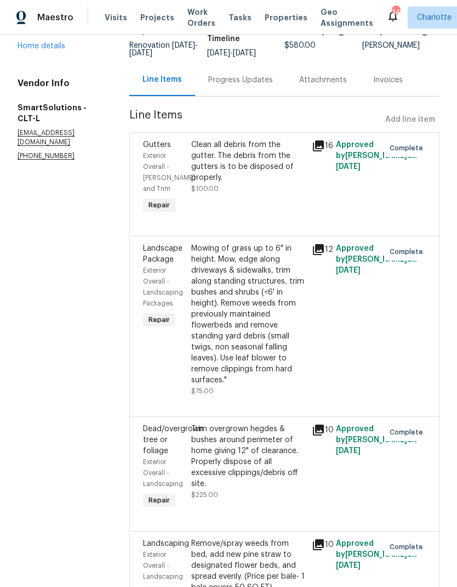
click at [197, 21] on span "Work Orders" at bounding box center [202, 18] width 28 height 22
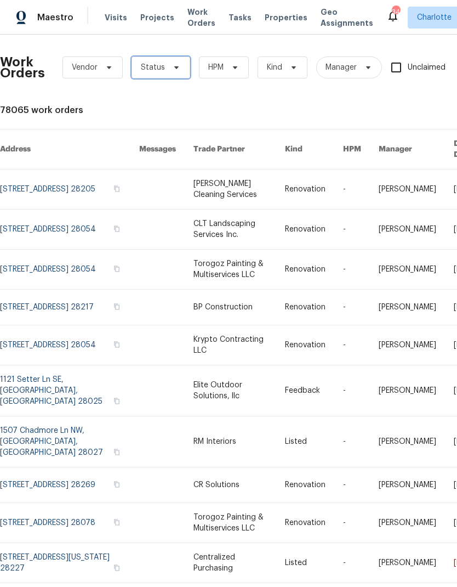
click at [176, 72] on span "Status" at bounding box center [161, 67] width 59 height 22
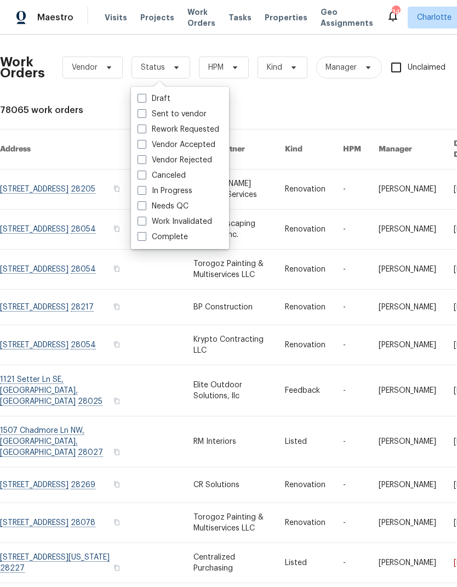
click at [181, 211] on label "Needs QC" at bounding box center [163, 206] width 51 height 11
click at [145, 208] on input "Needs QC" at bounding box center [141, 204] width 7 height 7
checkbox input "true"
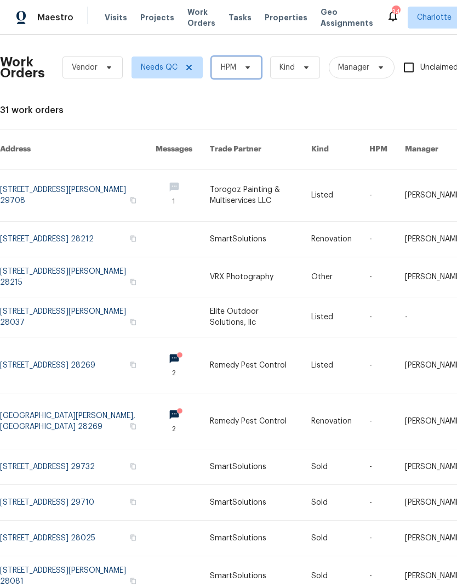
click at [242, 65] on span at bounding box center [246, 67] width 12 height 9
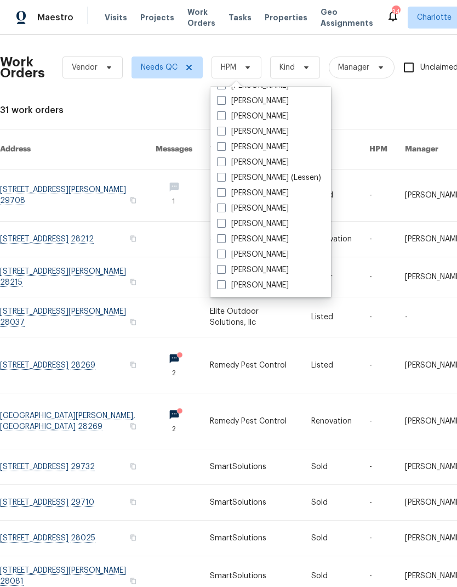
scroll to position [136, 0]
click at [264, 289] on label "[PERSON_NAME]" at bounding box center [253, 285] width 72 height 11
click at [224, 287] on input "[PERSON_NAME]" at bounding box center [220, 283] width 7 height 7
checkbox input "true"
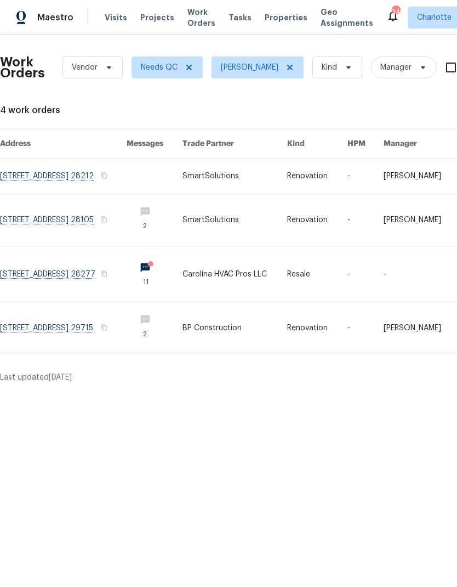
click at [25, 220] on link at bounding box center [63, 220] width 127 height 52
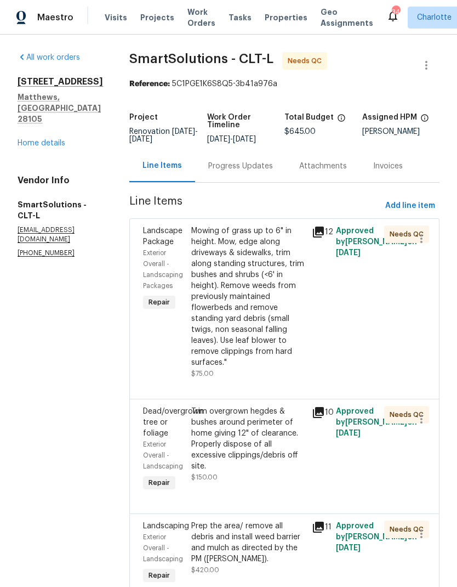
click at [267, 252] on div "Mowing of grass up to 6" in height. Mow, edge along driveways & sidewalks, trim…" at bounding box center [248, 296] width 114 height 143
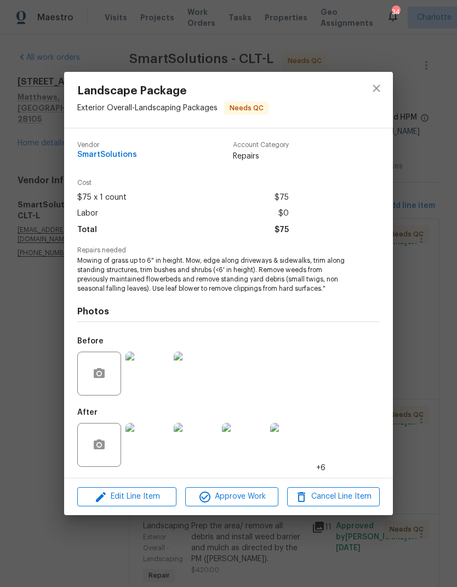
click at [162, 445] on img at bounding box center [148, 445] width 44 height 44
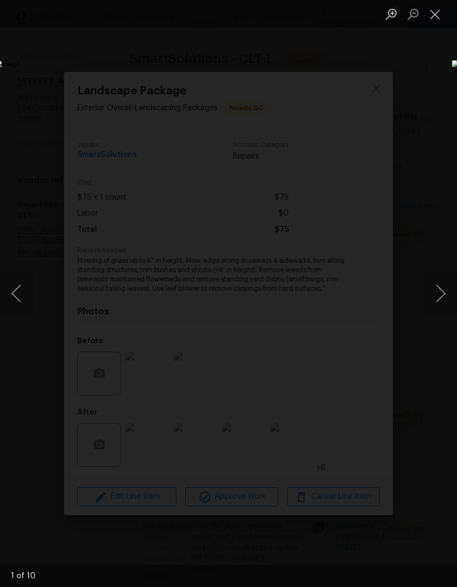
click at [441, 296] on button "Next image" at bounding box center [440, 293] width 33 height 44
click at [439, 302] on button "Next image" at bounding box center [440, 293] width 33 height 44
click at [439, 299] on button "Next image" at bounding box center [440, 293] width 33 height 44
click at [441, 298] on button "Next image" at bounding box center [440, 293] width 33 height 44
click at [440, 296] on button "Next image" at bounding box center [440, 293] width 33 height 44
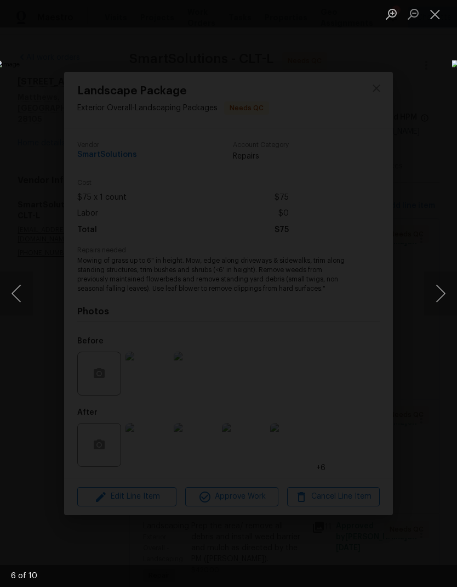
click at [444, 298] on button "Next image" at bounding box center [440, 293] width 33 height 44
click at [440, 297] on button "Next image" at bounding box center [440, 293] width 33 height 44
click at [441, 295] on button "Next image" at bounding box center [440, 293] width 33 height 44
click at [440, 292] on button "Next image" at bounding box center [440, 293] width 33 height 44
click at [436, 19] on button "Close lightbox" at bounding box center [435, 13] width 22 height 19
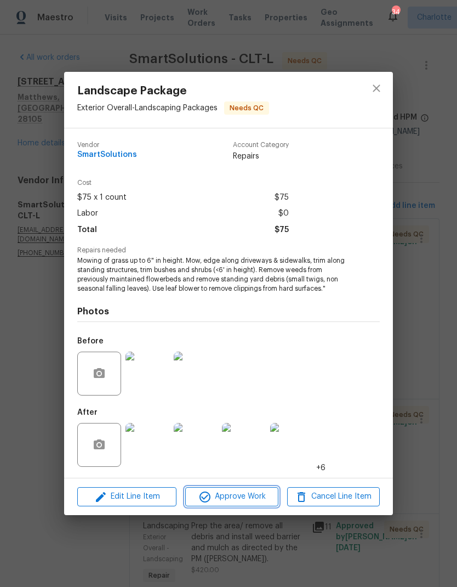
click at [252, 499] on span "Approve Work" at bounding box center [232, 497] width 86 height 14
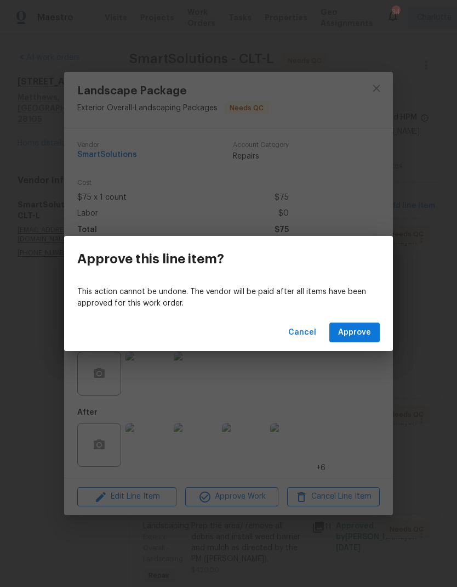
click at [383, 326] on div "Cancel Approve" at bounding box center [228, 333] width 329 height 38
click at [368, 330] on span "Approve" at bounding box center [354, 333] width 33 height 14
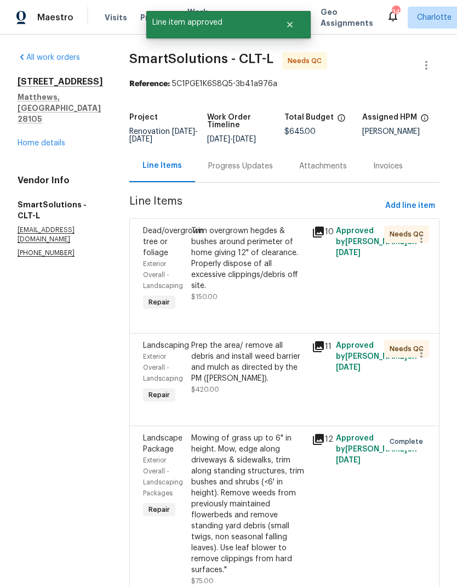
click at [294, 250] on div "Trim overgrown hegdes & bushes around perimeter of home giving 12" of clearance…" at bounding box center [248, 258] width 114 height 66
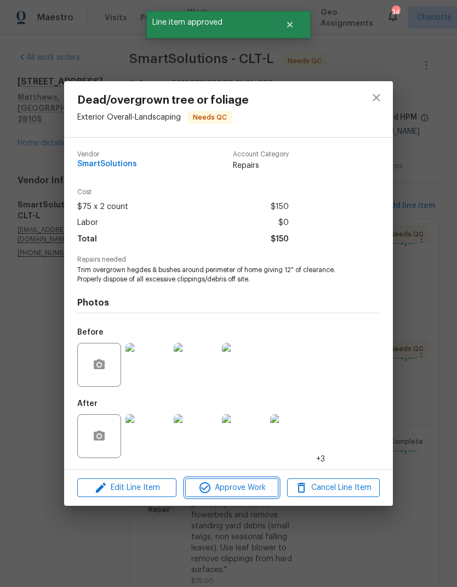
click at [253, 481] on button "Approve Work" at bounding box center [231, 487] width 93 height 19
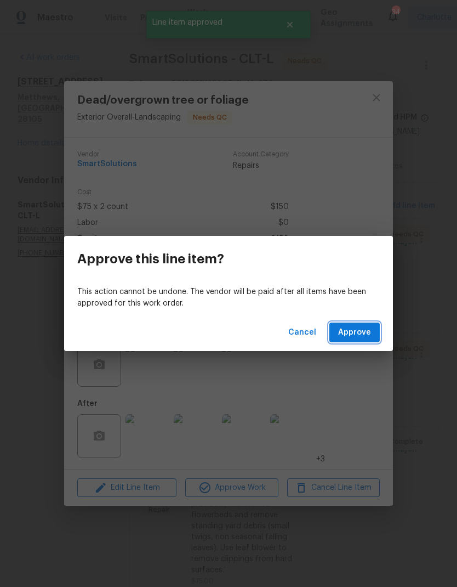
click at [342, 334] on span "Approve" at bounding box center [354, 333] width 33 height 14
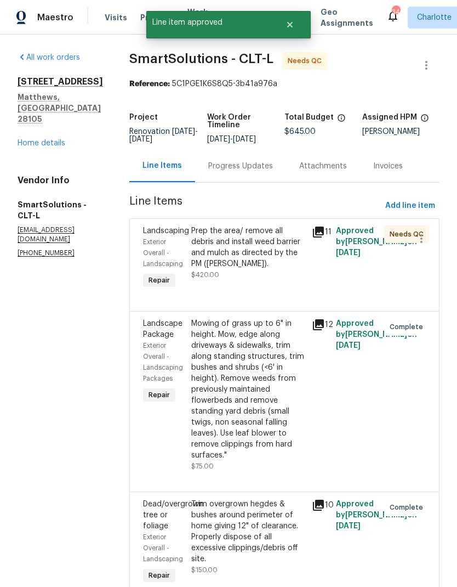
click at [274, 240] on div "Prep the area/ remove all debris and install weed barrier and mulch as directed…" at bounding box center [248, 247] width 114 height 44
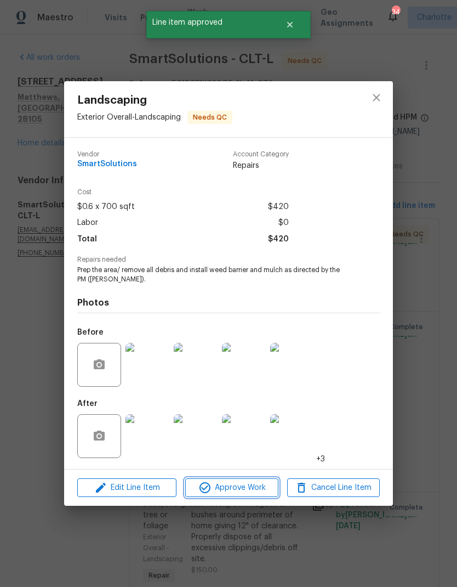
click at [255, 492] on span "Approve Work" at bounding box center [232, 488] width 86 height 14
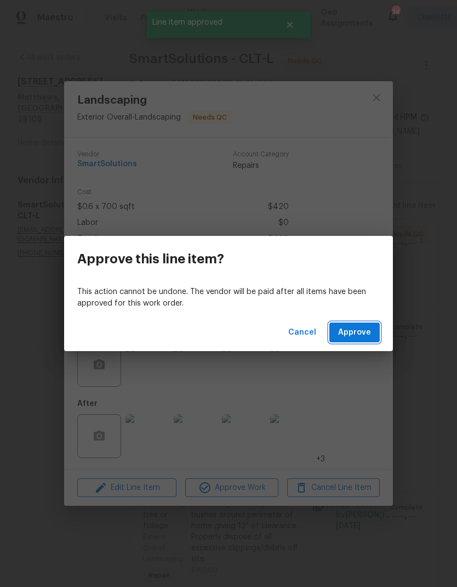
click at [370, 332] on span "Approve" at bounding box center [354, 333] width 33 height 14
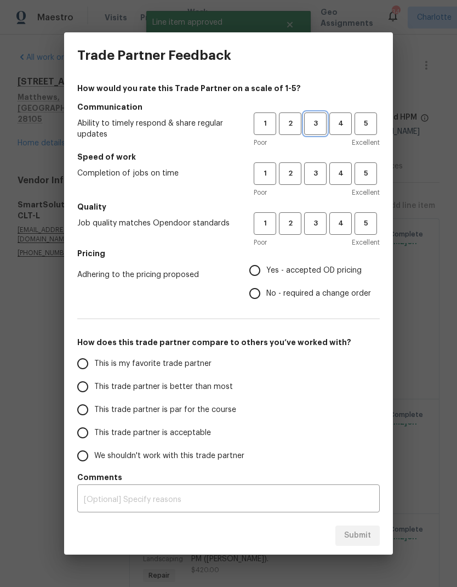
click at [321, 121] on span "3" at bounding box center [315, 123] width 20 height 13
click at [314, 171] on span "3" at bounding box center [315, 173] width 20 height 13
click at [321, 218] on span "3" at bounding box center [315, 223] width 20 height 13
click at [258, 268] on input "Yes - accepted OD pricing" at bounding box center [254, 270] width 23 height 23
radio input "true"
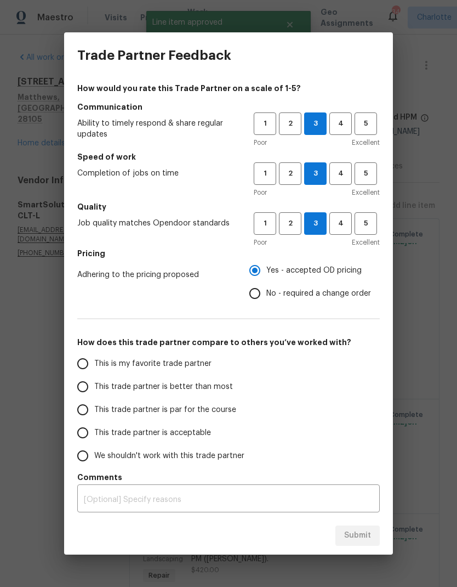
click at [77, 388] on input "This trade partner is better than most" at bounding box center [82, 386] width 23 height 23
click at [378, 530] on button "Submit" at bounding box center [358, 535] width 44 height 20
radio input "true"
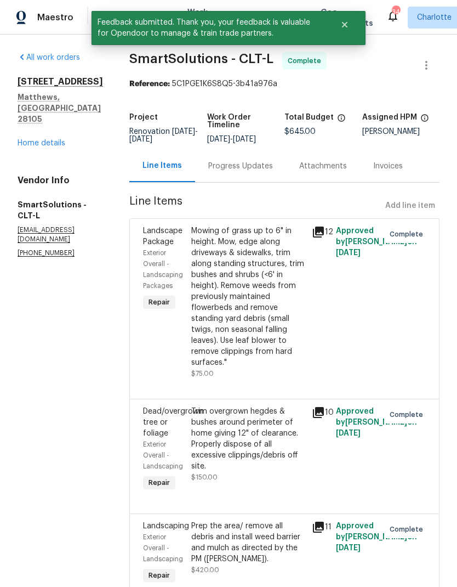
click at [53, 25] on div "Maestro" at bounding box center [36, 18] width 73 height 22
